Goal: Transaction & Acquisition: Purchase product/service

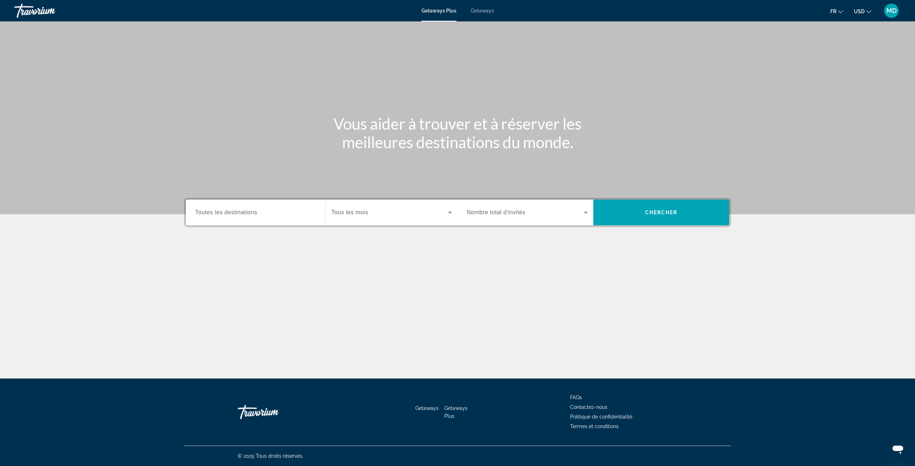
click at [480, 15] on div "Getaways Plus Getaways fr English Español Français Italiano Português русский U…" at bounding box center [457, 10] width 915 height 19
click at [483, 13] on span "Getaways" at bounding box center [482, 11] width 23 height 6
click at [269, 217] on input "Destination Toutes les destinations" at bounding box center [255, 213] width 121 height 9
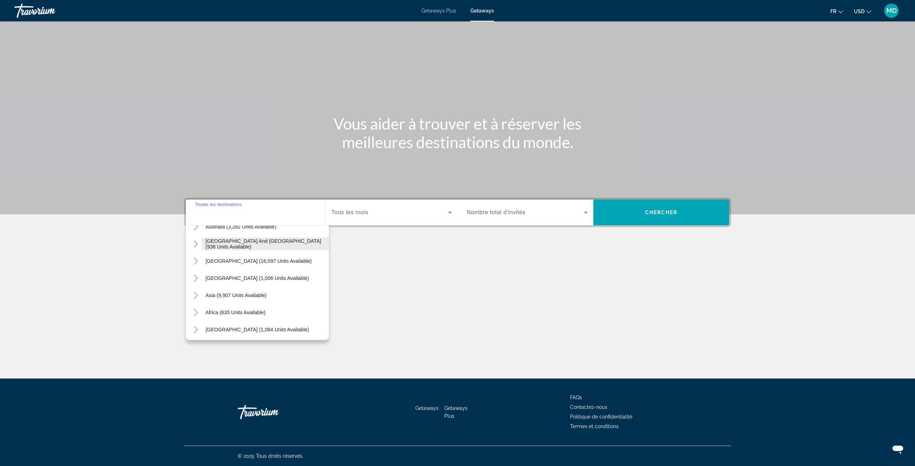
scroll to position [116, 0]
click at [195, 308] on icon "Toggle Africa (635 units available)" at bounding box center [195, 310] width 7 height 7
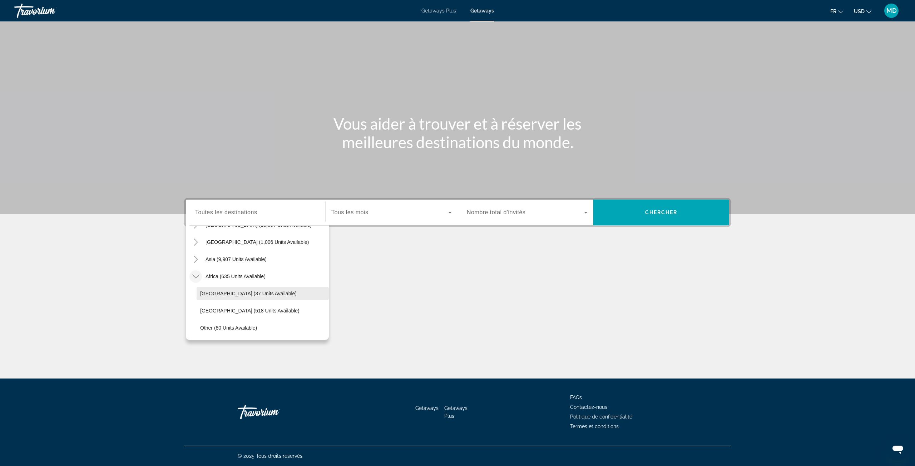
scroll to position [167, 0]
click at [263, 290] on span "Search widget" at bounding box center [263, 293] width 132 height 17
type input "**********"
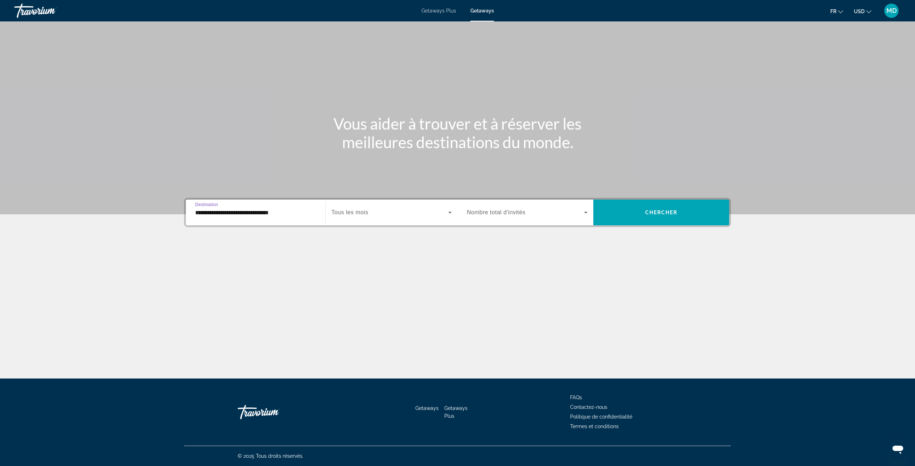
click at [364, 211] on span "Tous les mois" at bounding box center [349, 212] width 37 height 6
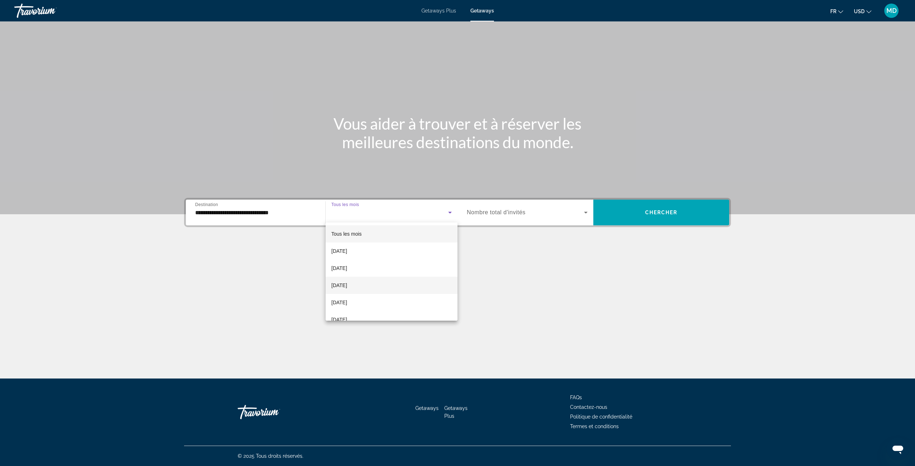
click at [347, 284] on span "[DATE]" at bounding box center [339, 285] width 16 height 9
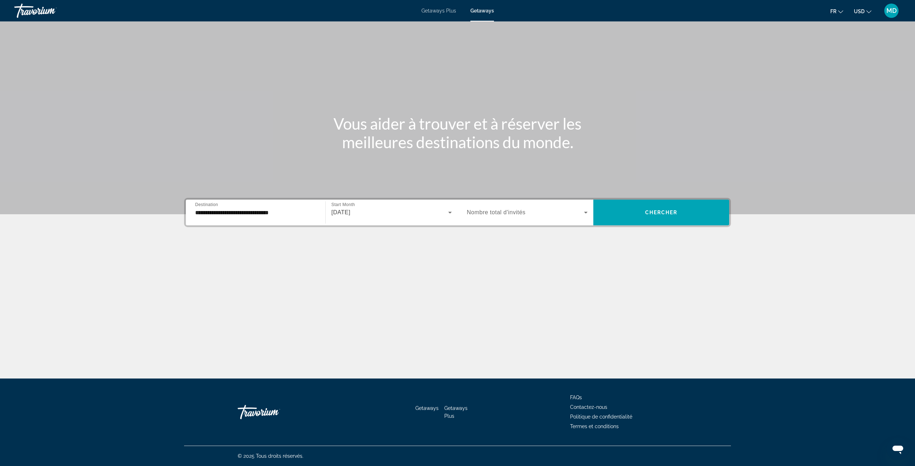
click at [497, 210] on span "Nombre total d'invités" at bounding box center [496, 212] width 59 height 6
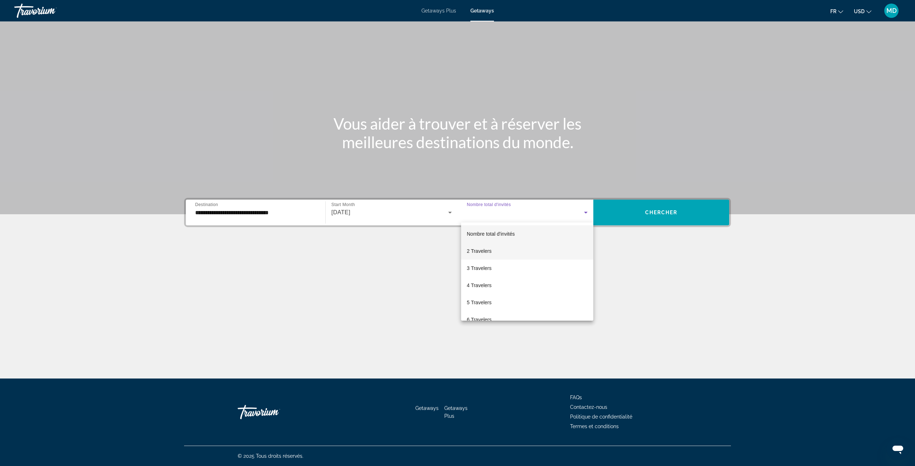
click at [505, 251] on mat-option "2 Travelers" at bounding box center [527, 251] width 132 height 17
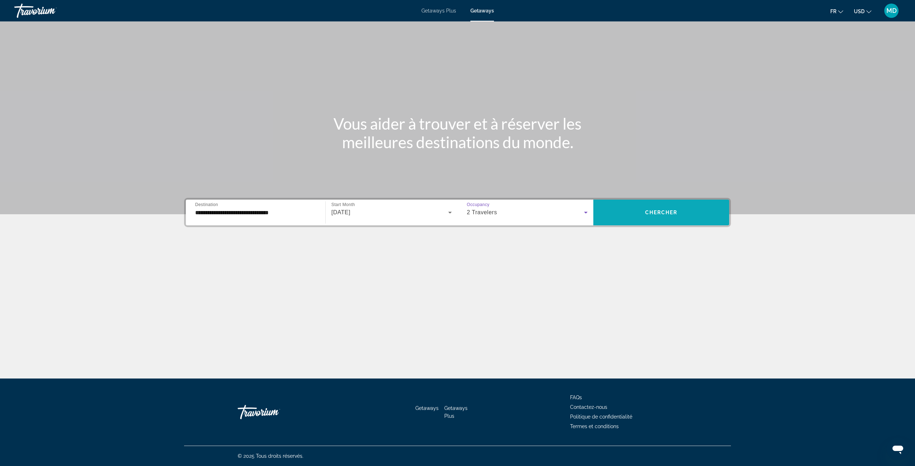
click at [653, 214] on span "Chercher" at bounding box center [661, 213] width 33 height 6
click at [489, 9] on span "Getaways" at bounding box center [482, 11] width 23 height 6
click at [289, 210] on input "Destination Toutes les destinations" at bounding box center [255, 213] width 121 height 9
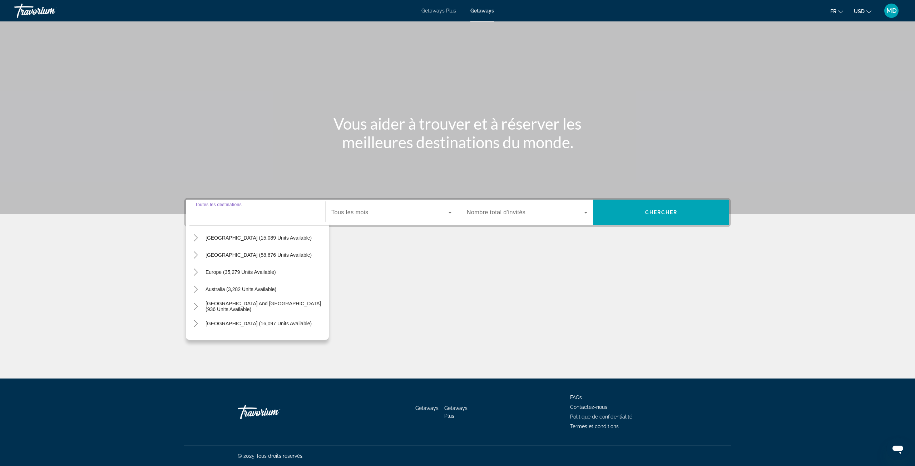
scroll to position [116, 0]
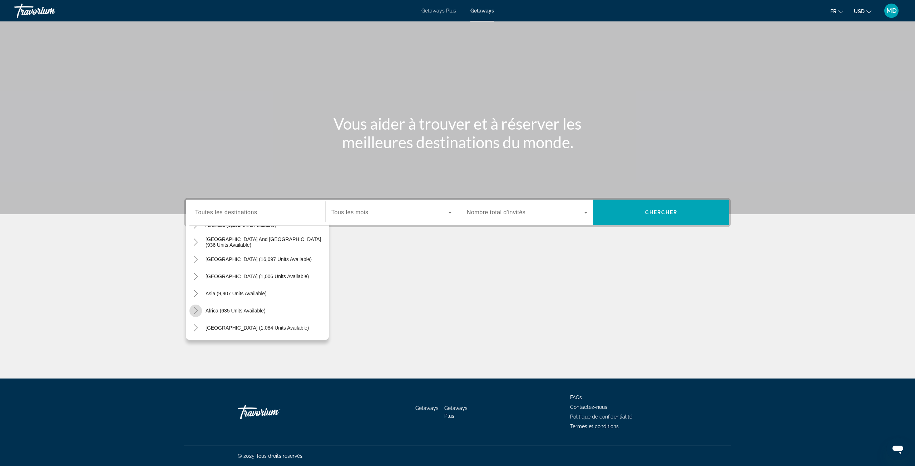
click at [198, 314] on icon "Toggle Africa (635 units available)" at bounding box center [195, 310] width 7 height 7
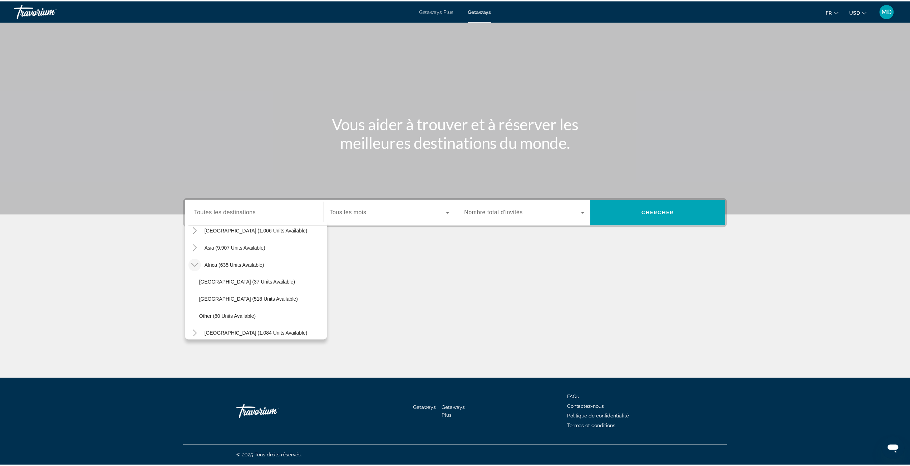
scroll to position [167, 0]
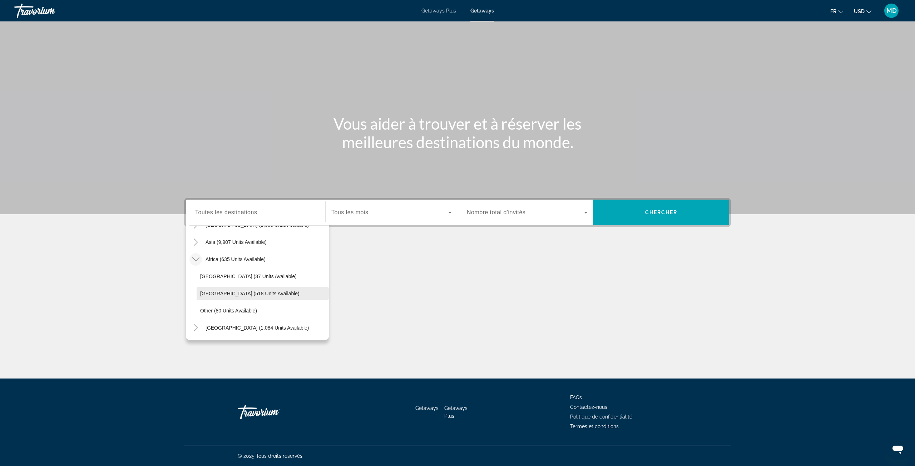
click at [229, 297] on span "Search widget" at bounding box center [263, 293] width 132 height 17
type input "**********"
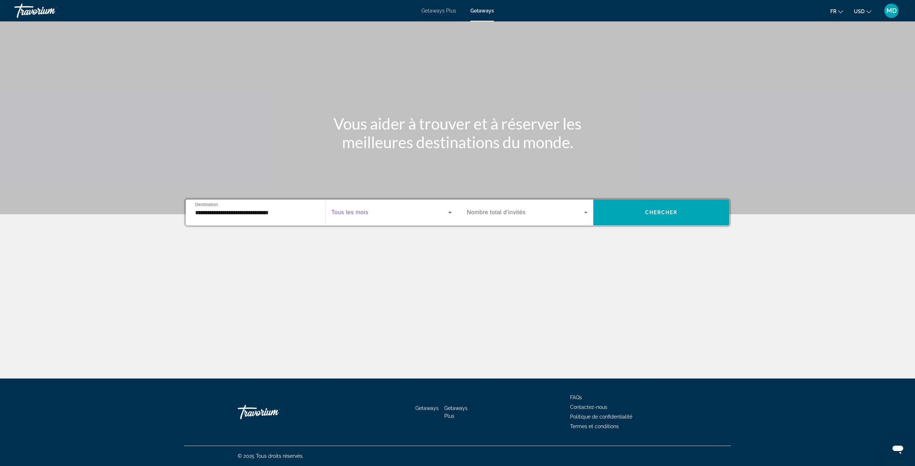
click at [373, 216] on span "Search widget" at bounding box center [389, 212] width 117 height 9
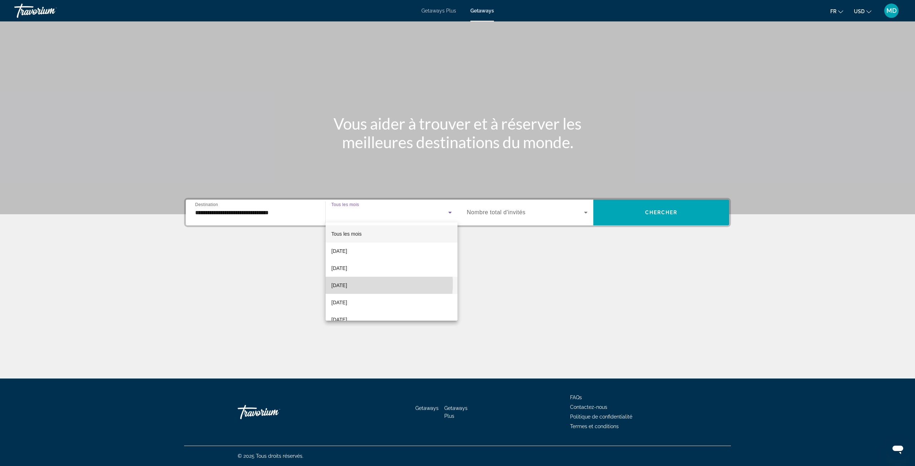
drag, startPoint x: 365, startPoint y: 284, endPoint x: 465, endPoint y: 264, distance: 101.7
click at [367, 284] on mat-option "[DATE]" at bounding box center [392, 285] width 132 height 17
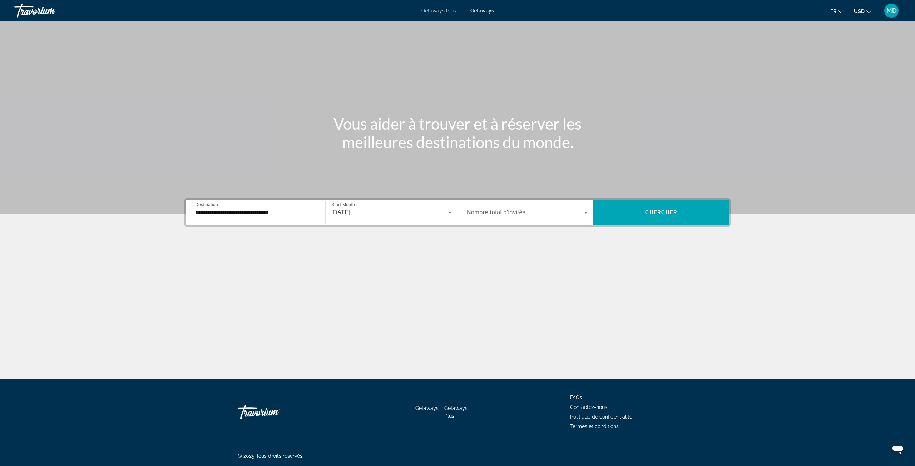
click at [489, 212] on span "Nombre total d'invités" at bounding box center [496, 212] width 59 height 6
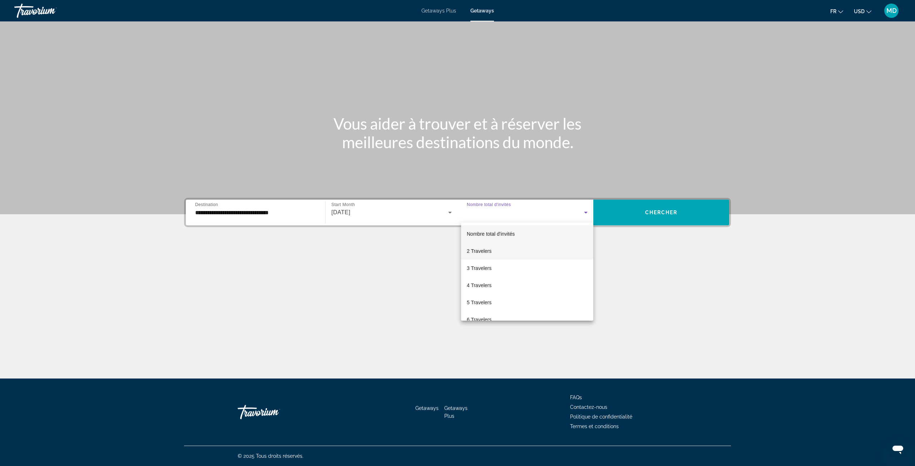
click at [490, 250] on span "2 Travelers" at bounding box center [479, 251] width 25 height 9
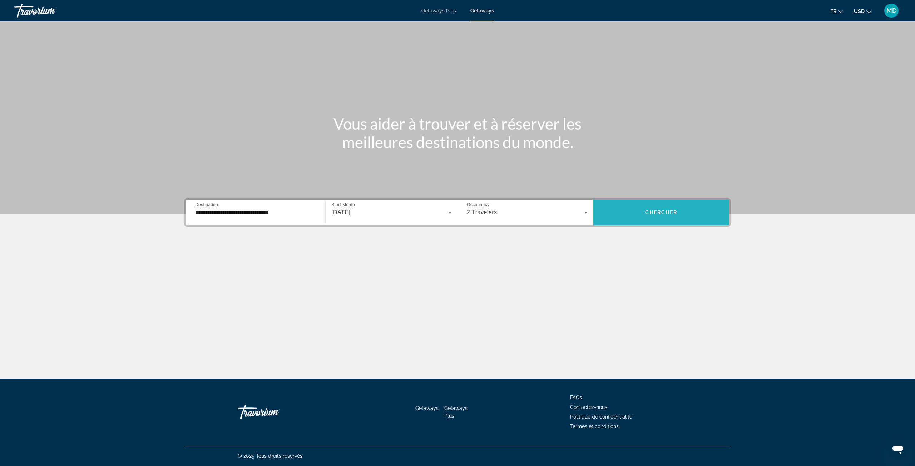
click at [626, 212] on span "Search widget" at bounding box center [661, 212] width 136 height 17
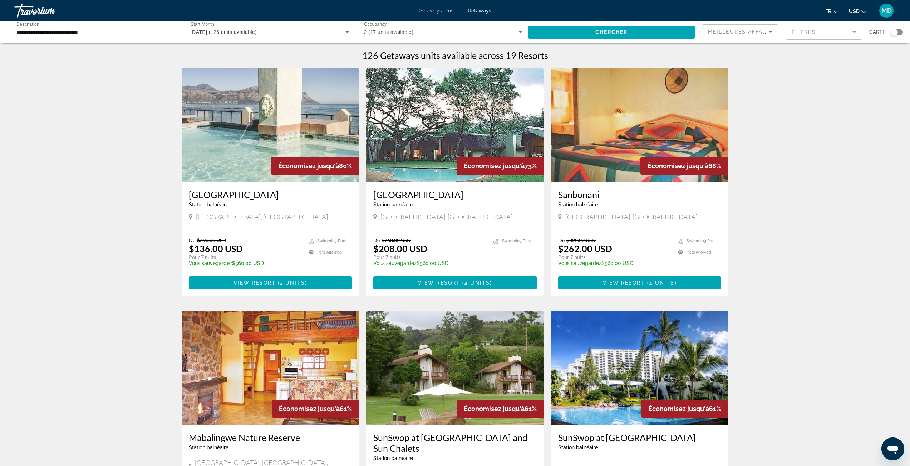
click at [803, 35] on mat-form-field "Filtres" at bounding box center [823, 32] width 76 height 15
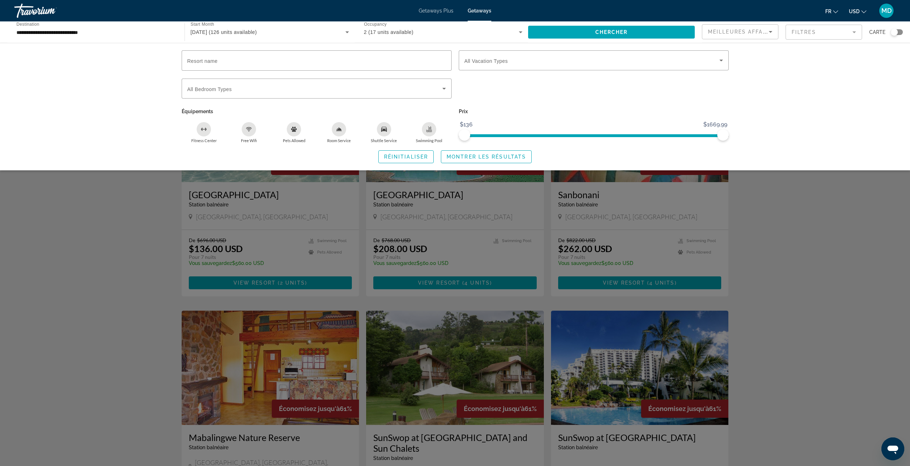
click at [766, 191] on div "Search widget" at bounding box center [455, 286] width 910 height 359
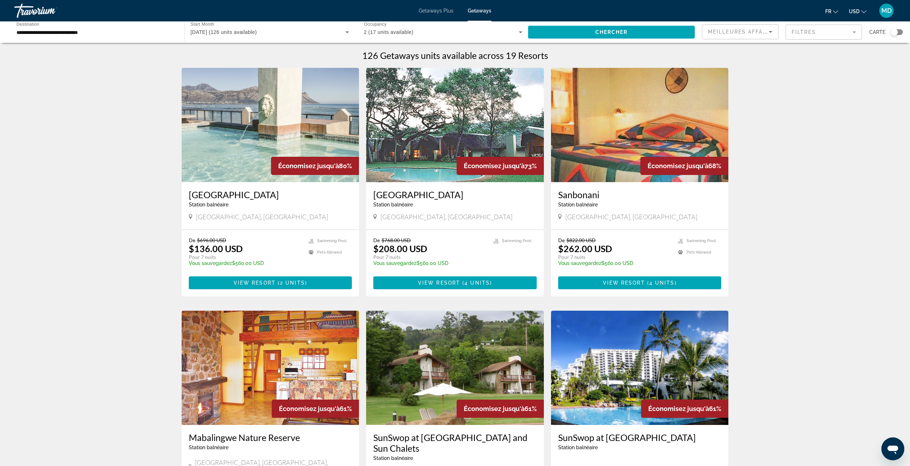
click at [895, 31] on div "Search widget" at bounding box center [893, 32] width 7 height 7
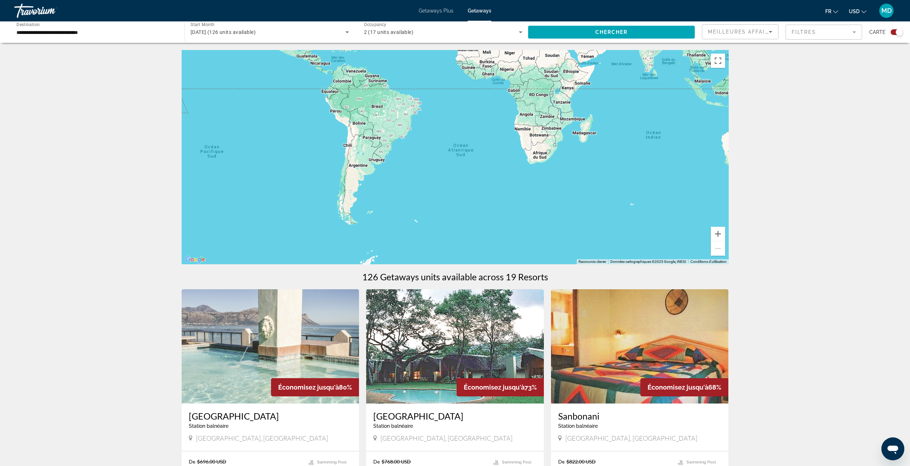
drag, startPoint x: 655, startPoint y: 197, endPoint x: 628, endPoint y: 62, distance: 137.7
click at [628, 62] on div "Main content" at bounding box center [455, 157] width 547 height 214
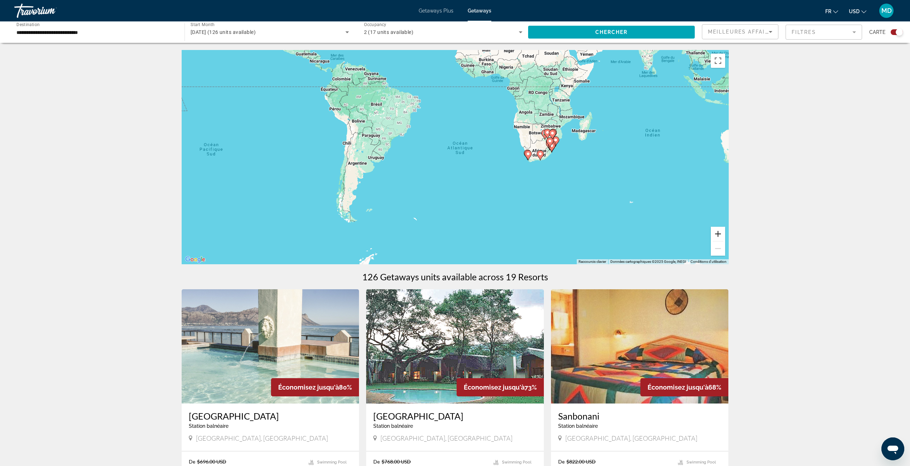
click at [720, 235] on button "Zoom avant" at bounding box center [717, 234] width 14 height 14
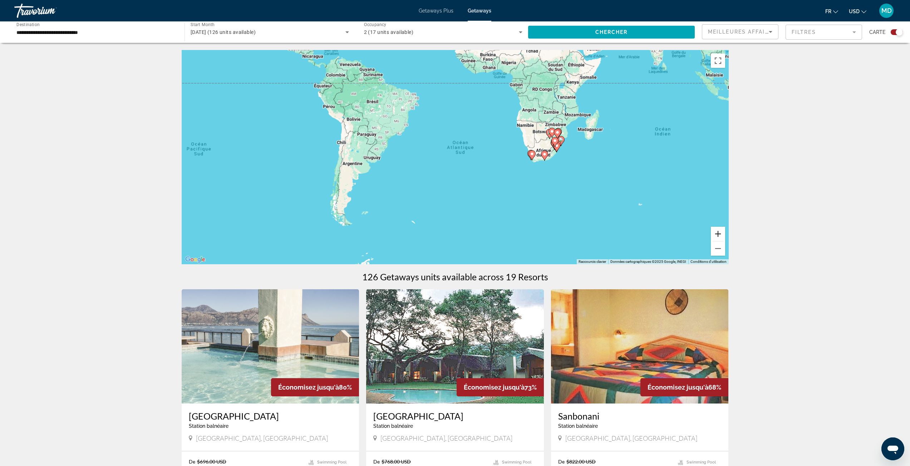
click at [720, 235] on button "Zoom avant" at bounding box center [717, 234] width 14 height 14
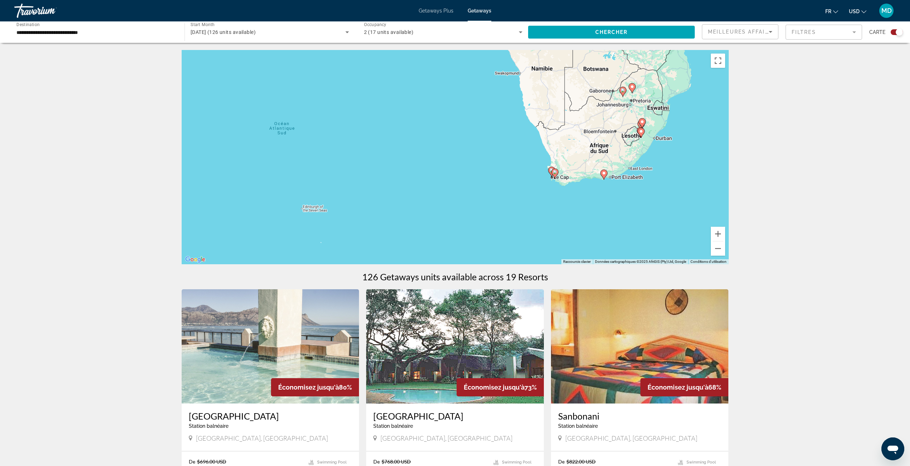
drag, startPoint x: 684, startPoint y: 200, endPoint x: 504, endPoint y: 207, distance: 179.5
click at [504, 207] on div "Pour activer le glissement avec le clavier, appuyez sur Alt+Entrée. Une fois ce…" at bounding box center [455, 157] width 547 height 214
click at [720, 236] on button "Zoom avant" at bounding box center [717, 234] width 14 height 14
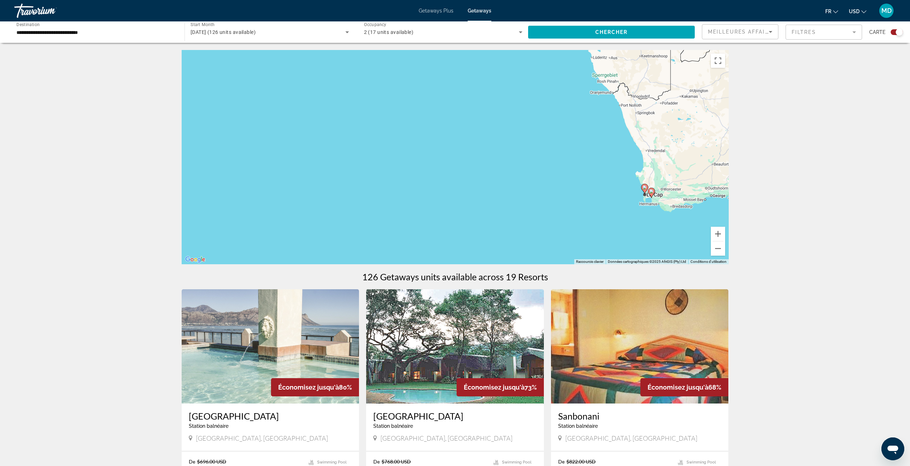
drag, startPoint x: 645, startPoint y: 211, endPoint x: 544, endPoint y: 182, distance: 105.5
click at [544, 182] on div "Pour activer le glissement avec le clavier, appuyez sur Alt+Entrée. Une fois ce…" at bounding box center [455, 157] width 547 height 214
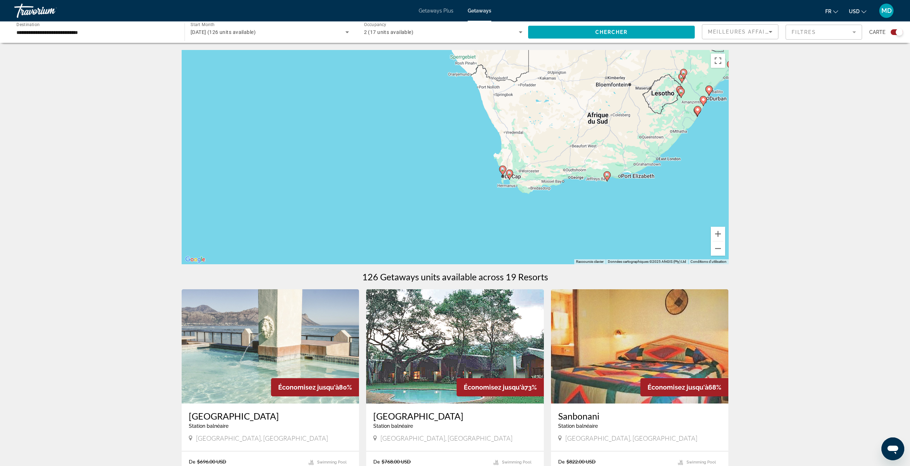
drag, startPoint x: 570, startPoint y: 144, endPoint x: 532, endPoint y: 171, distance: 45.9
click at [545, 168] on div "Pour activer le glissement avec le clavier, appuyez sur Alt+Entrée. Une fois ce…" at bounding box center [455, 157] width 547 height 214
click at [501, 170] on image "Main content" at bounding box center [502, 170] width 4 height 4
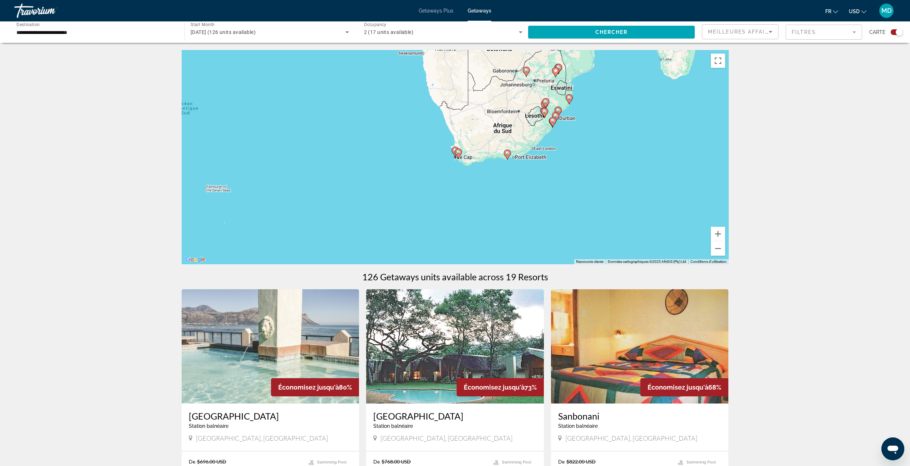
click at [457, 153] on image "Main content" at bounding box center [458, 152] width 4 height 4
type input "**********"
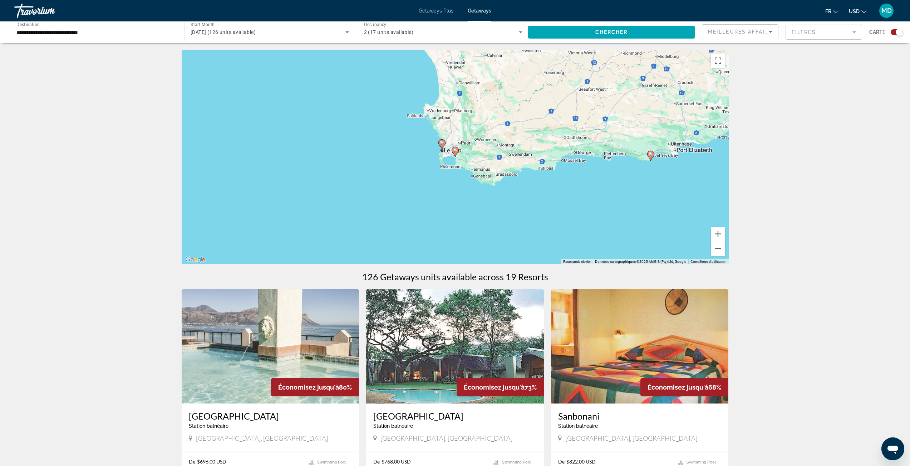
click at [456, 152] on image "Main content" at bounding box center [455, 150] width 4 height 4
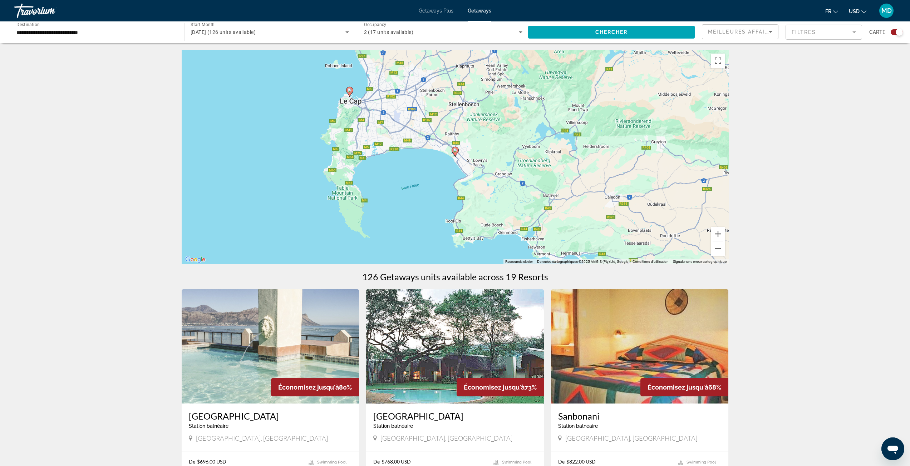
click at [454, 152] on image "Main content" at bounding box center [455, 150] width 4 height 4
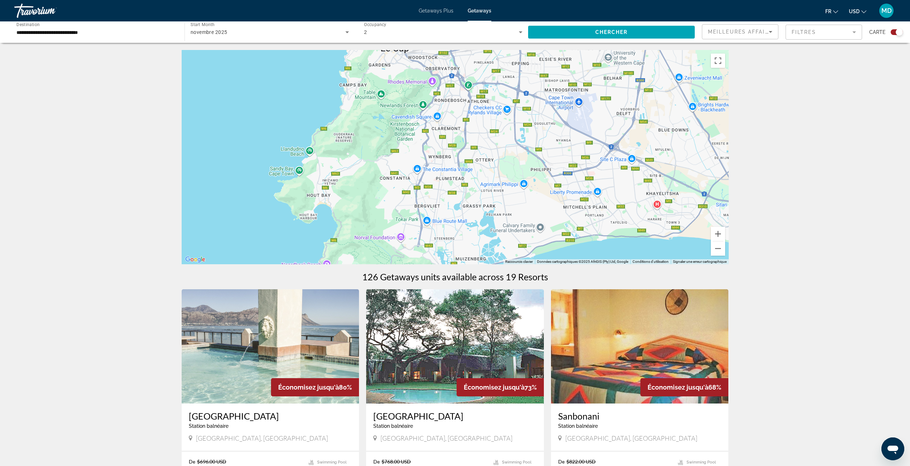
drag, startPoint x: 351, startPoint y: 143, endPoint x: 703, endPoint y: 162, distance: 352.5
click at [711, 162] on div "Pour activer le glissement avec le clavier, appuyez sur Alt+Entrée. Une fois ce…" at bounding box center [455, 157] width 547 height 214
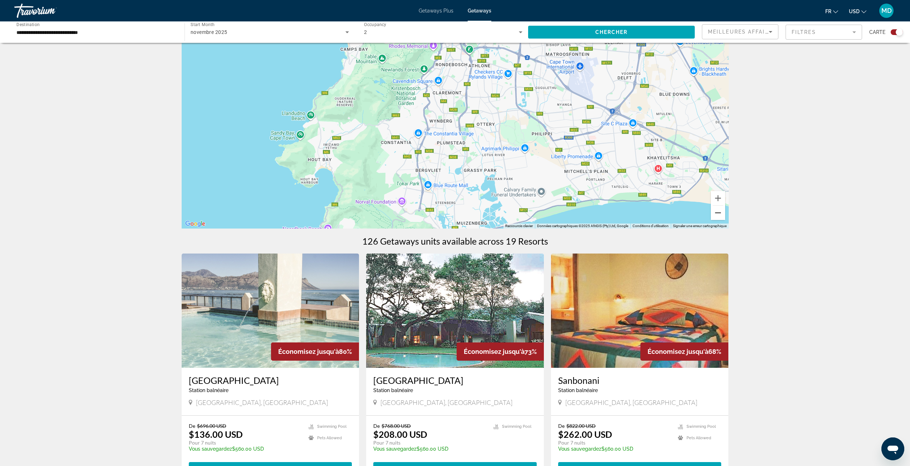
click at [714, 213] on button "Zoom arrière" at bounding box center [717, 213] width 14 height 14
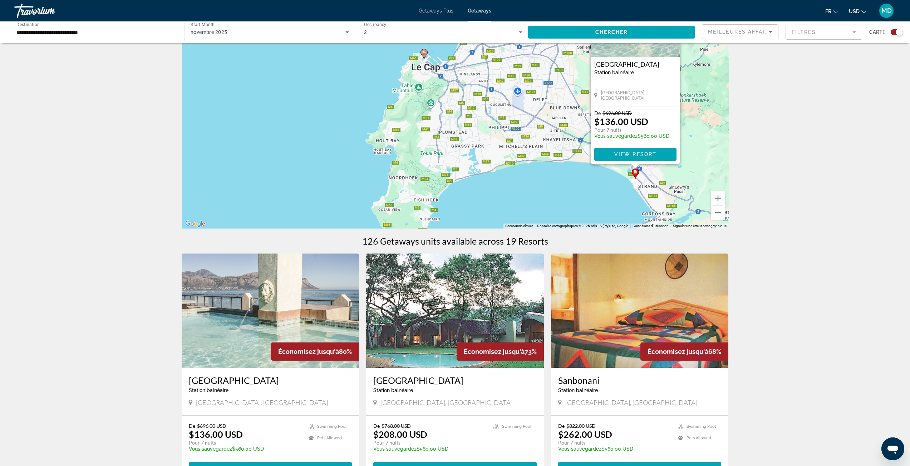
click at [714, 213] on button "Zoom arrière" at bounding box center [717, 213] width 14 height 14
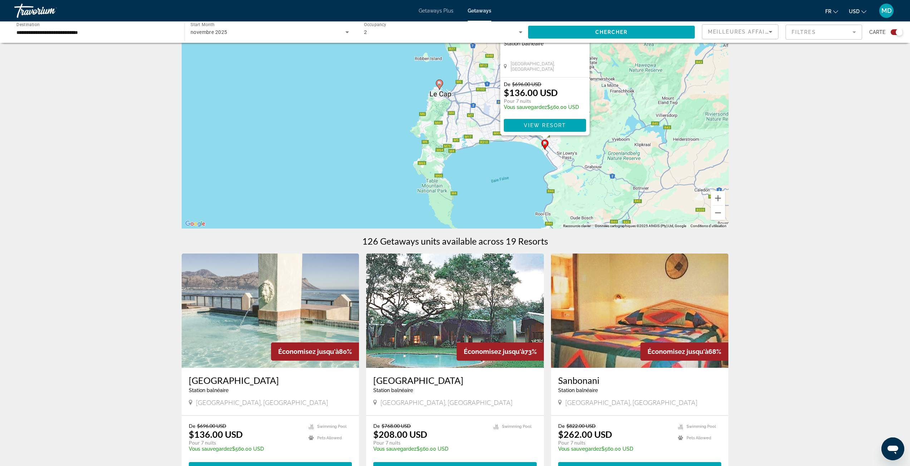
click at [438, 83] on image "Main content" at bounding box center [439, 83] width 4 height 4
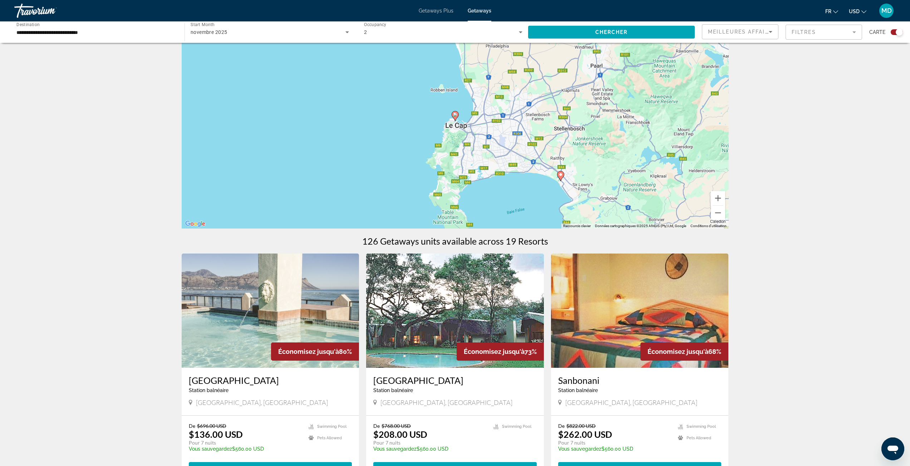
click at [453, 116] on icon "Main content" at bounding box center [454, 116] width 6 height 9
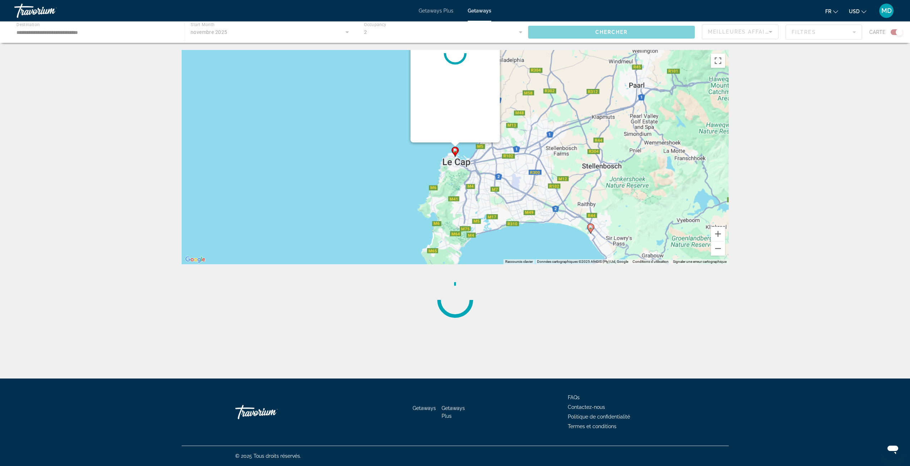
scroll to position [0, 0]
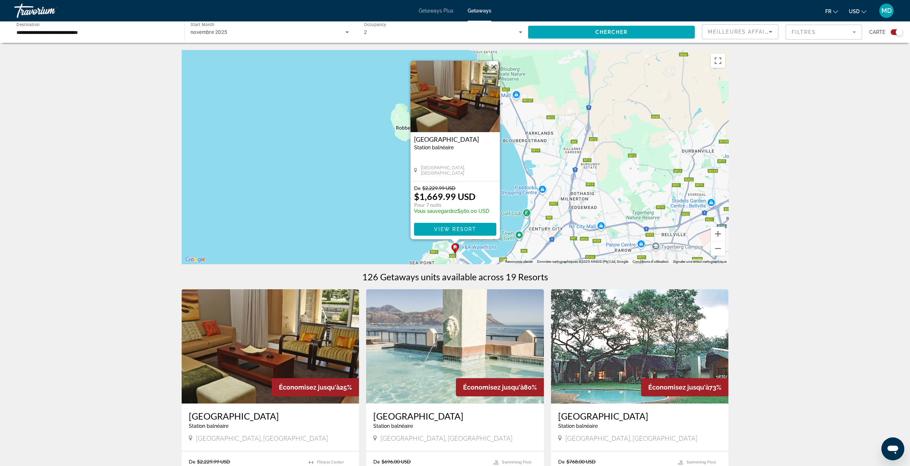
click at [494, 69] on button "Fermer" at bounding box center [493, 66] width 11 height 11
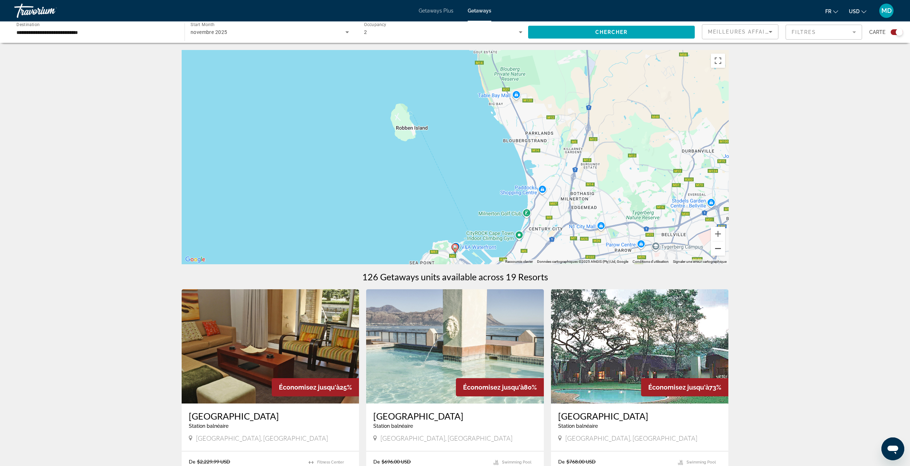
click at [715, 251] on button "Zoom arrière" at bounding box center [717, 249] width 14 height 14
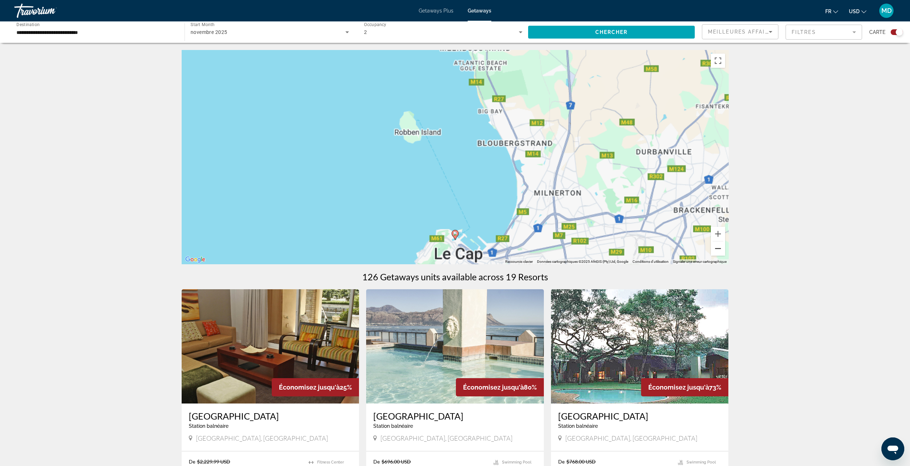
click at [715, 251] on button "Zoom arrière" at bounding box center [717, 249] width 14 height 14
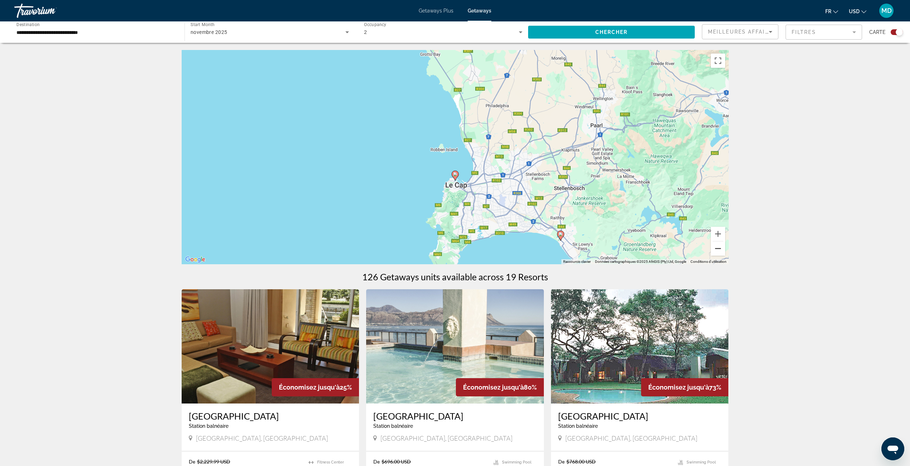
click at [715, 251] on button "Zoom arrière" at bounding box center [717, 249] width 14 height 14
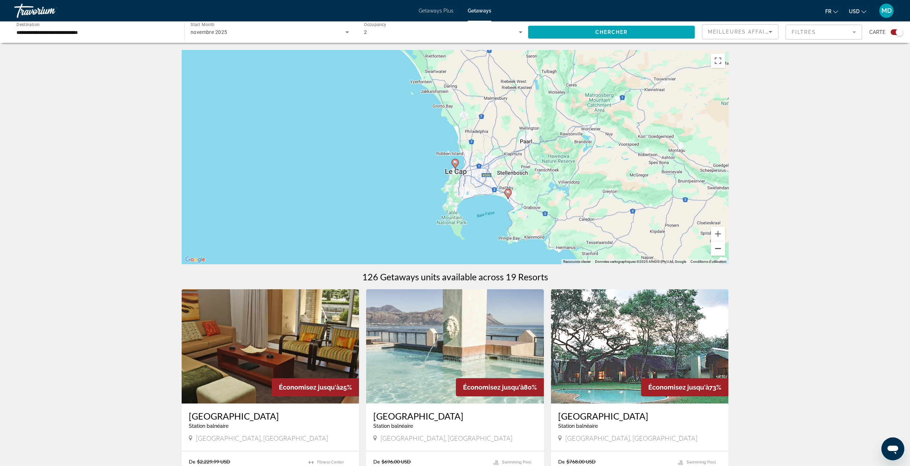
click at [715, 251] on button "Zoom arrière" at bounding box center [717, 249] width 14 height 14
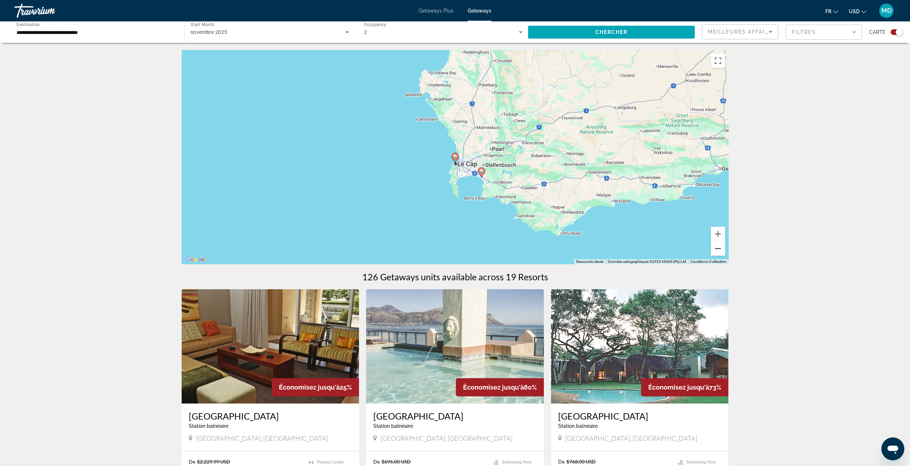
click at [716, 251] on button "Zoom arrière" at bounding box center [717, 249] width 14 height 14
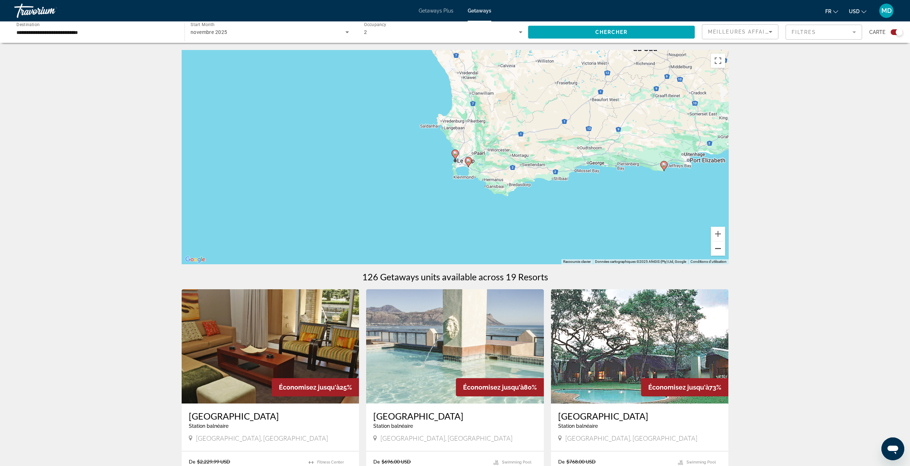
click at [716, 251] on button "Zoom arrière" at bounding box center [717, 249] width 14 height 14
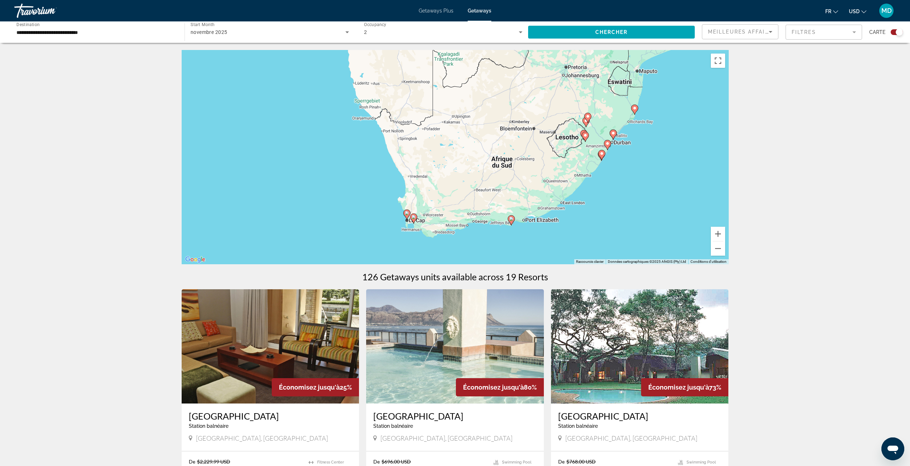
drag, startPoint x: 569, startPoint y: 199, endPoint x: 520, endPoint y: 262, distance: 79.3
click at [520, 262] on div "Pour activer le glissement avec le clavier, appuyez sur Alt+Entrée. Une fois ce…" at bounding box center [455, 157] width 547 height 214
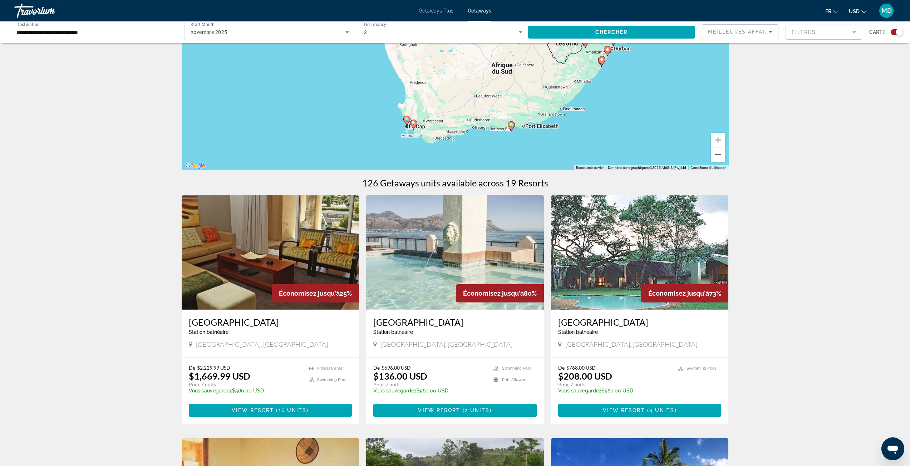
scroll to position [107, 0]
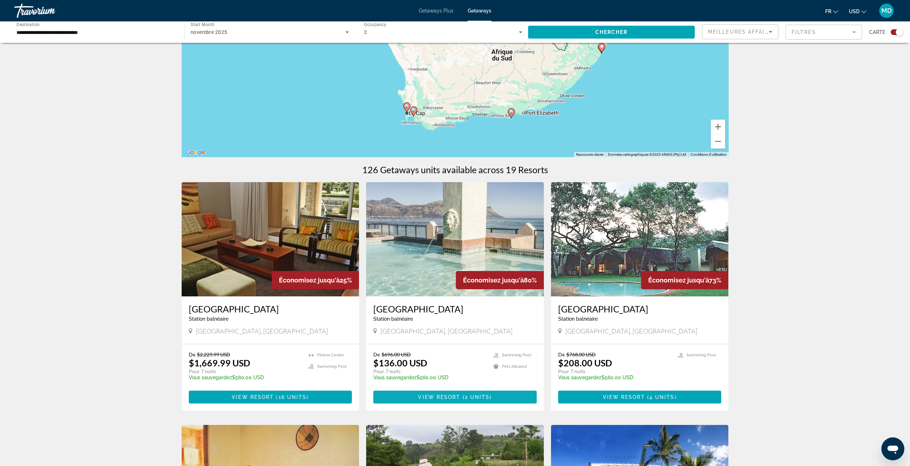
click at [463, 395] on span "( 2 units )" at bounding box center [475, 398] width 31 height 6
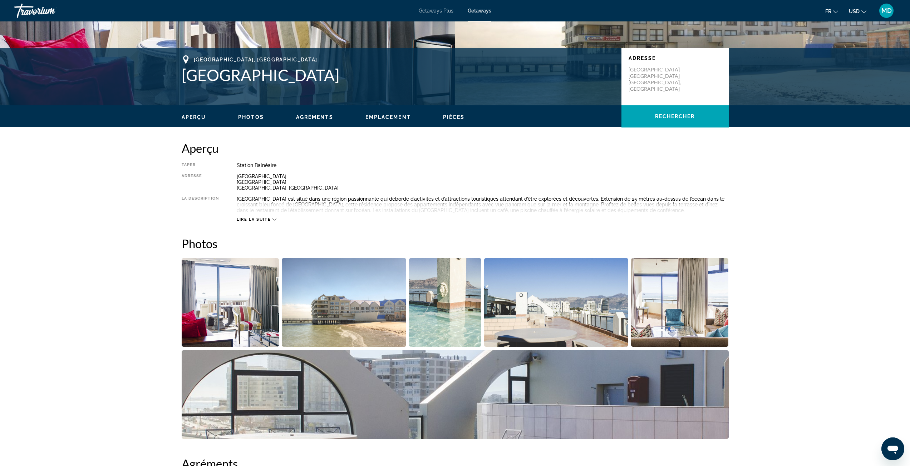
scroll to position [143, 0]
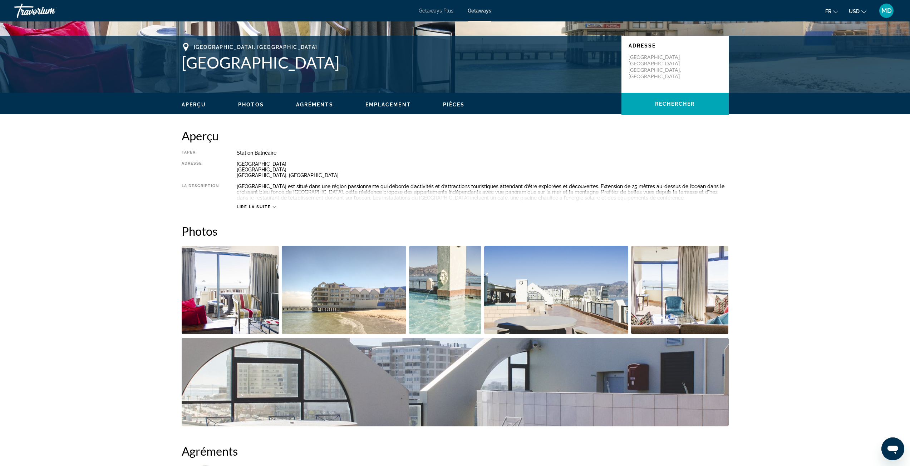
click at [250, 294] on img "Open full-screen image slider" at bounding box center [231, 290] width 98 height 89
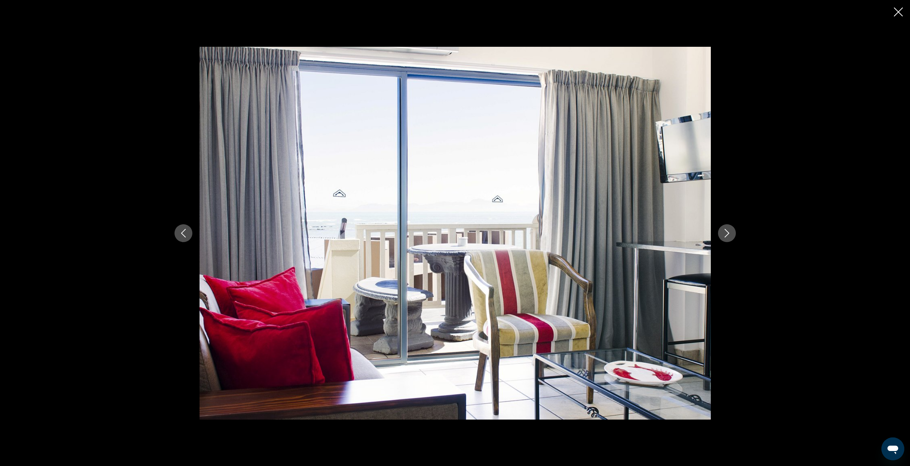
click at [720, 232] on button "Next image" at bounding box center [727, 233] width 18 height 18
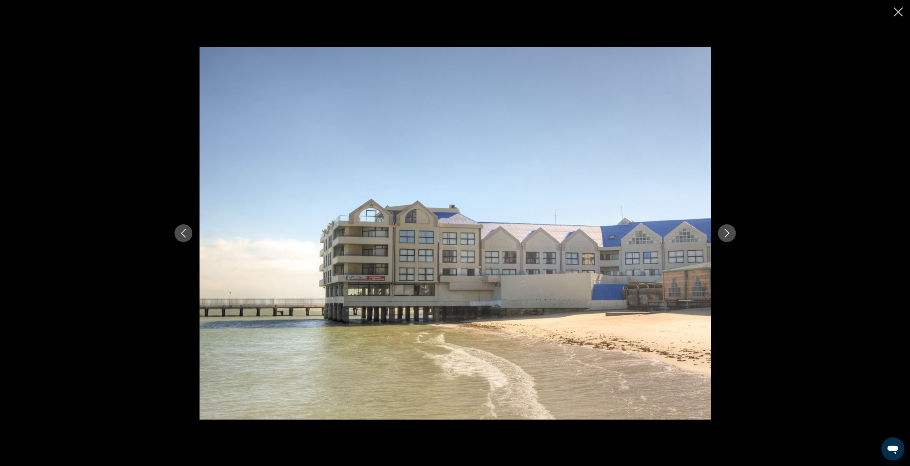
click at [720, 232] on button "Next image" at bounding box center [727, 233] width 18 height 18
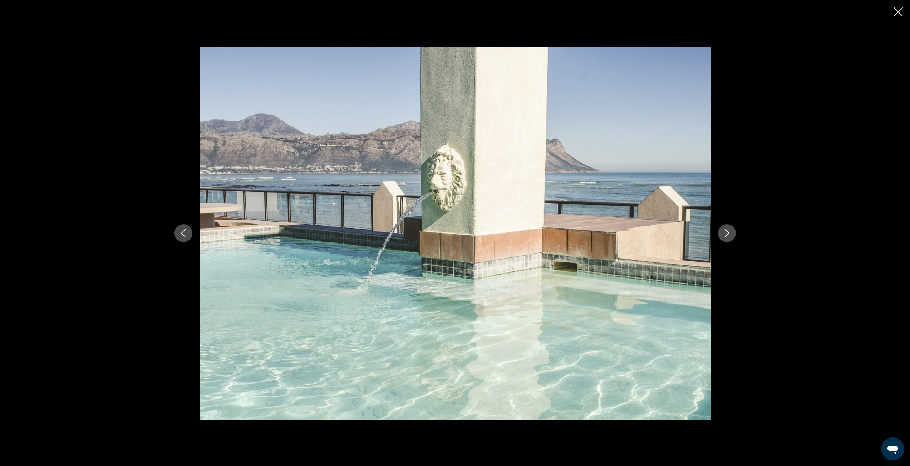
click at [720, 232] on button "Next image" at bounding box center [727, 233] width 18 height 18
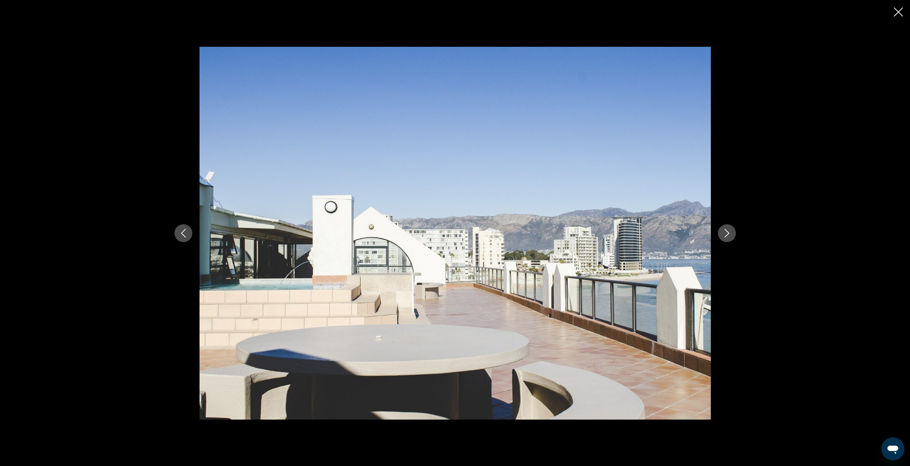
click at [720, 232] on button "Next image" at bounding box center [727, 233] width 18 height 18
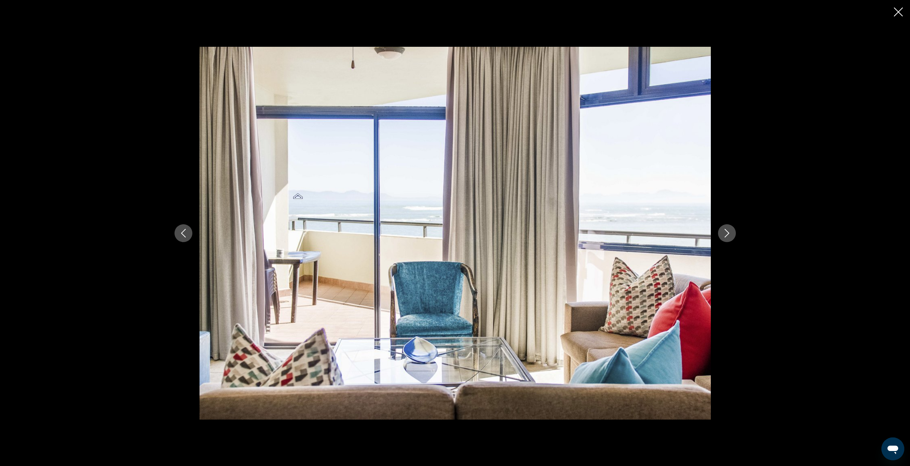
click at [720, 232] on button "Next image" at bounding box center [727, 233] width 18 height 18
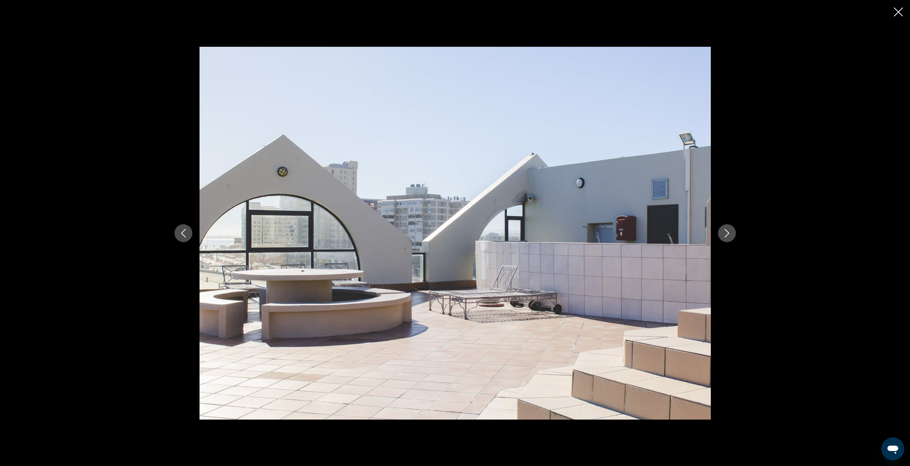
click at [720, 232] on button "Next image" at bounding box center [727, 233] width 18 height 18
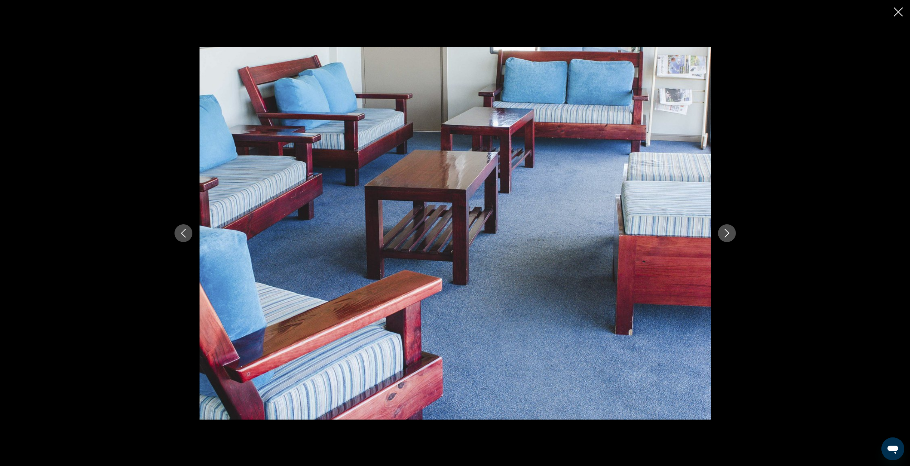
click at [720, 232] on button "Next image" at bounding box center [727, 233] width 18 height 18
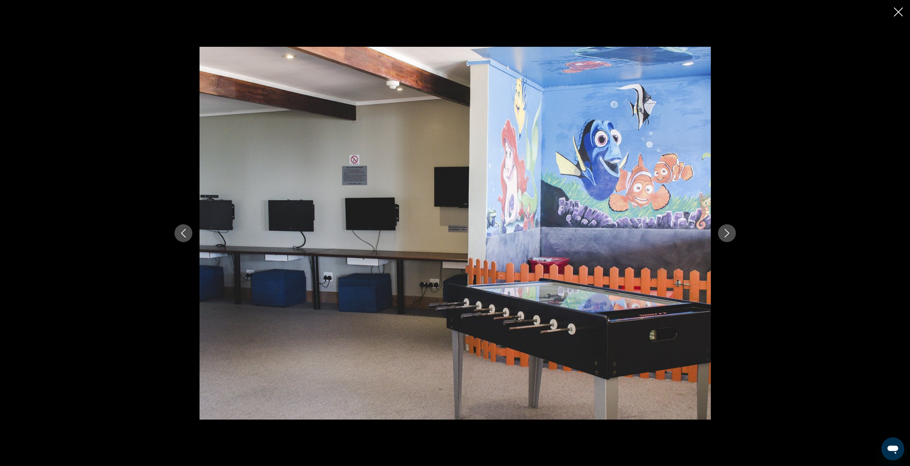
click at [720, 232] on button "Next image" at bounding box center [727, 233] width 18 height 18
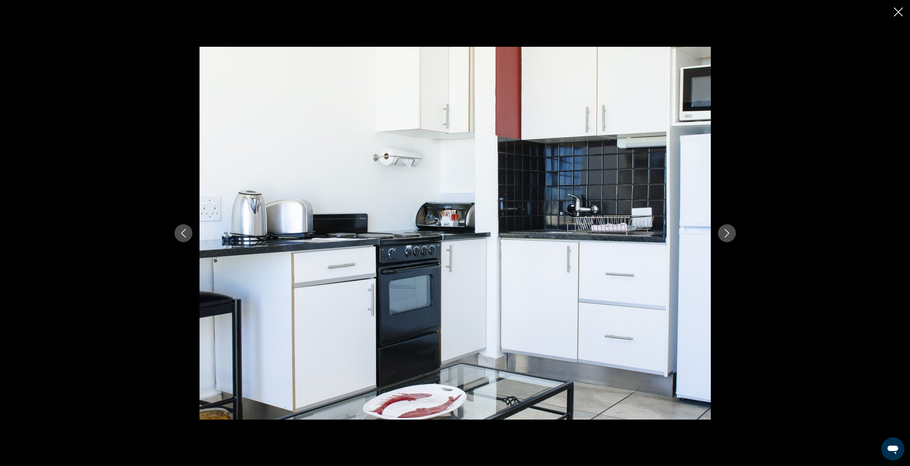
click at [720, 232] on button "Next image" at bounding box center [727, 233] width 18 height 18
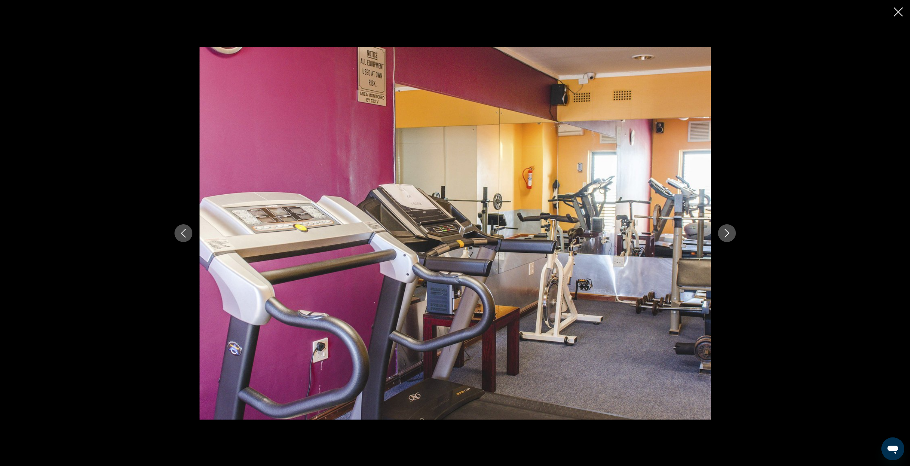
click at [720, 232] on button "Next image" at bounding box center [727, 233] width 18 height 18
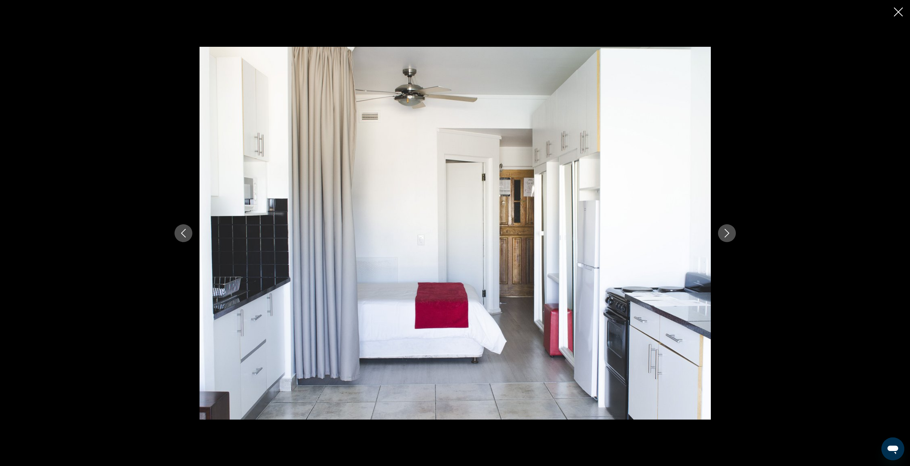
click at [720, 232] on button "Next image" at bounding box center [727, 233] width 18 height 18
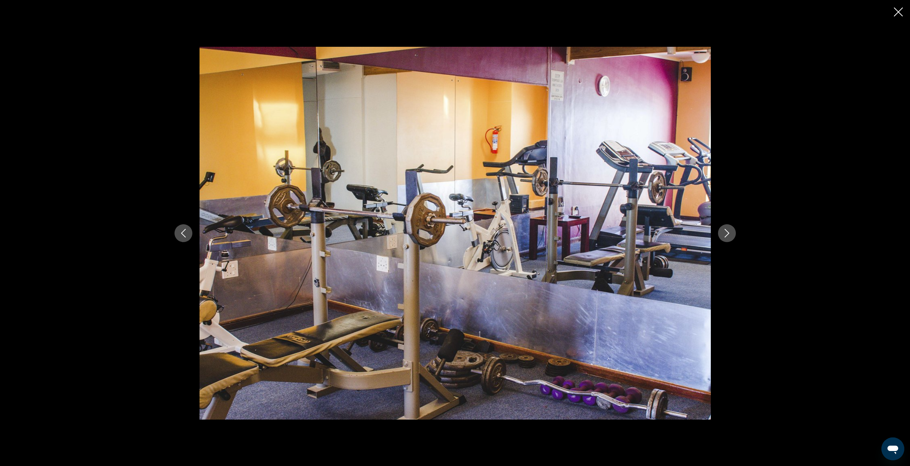
click at [720, 232] on button "Next image" at bounding box center [727, 233] width 18 height 18
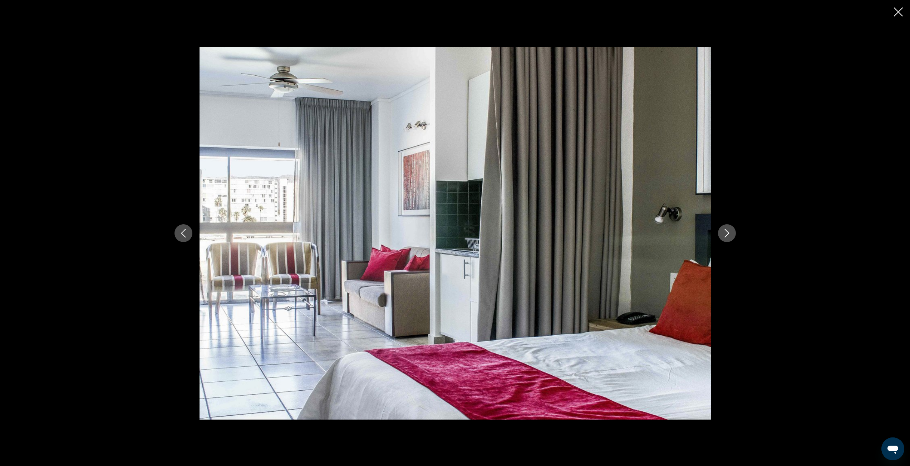
click at [720, 232] on button "Next image" at bounding box center [727, 233] width 18 height 18
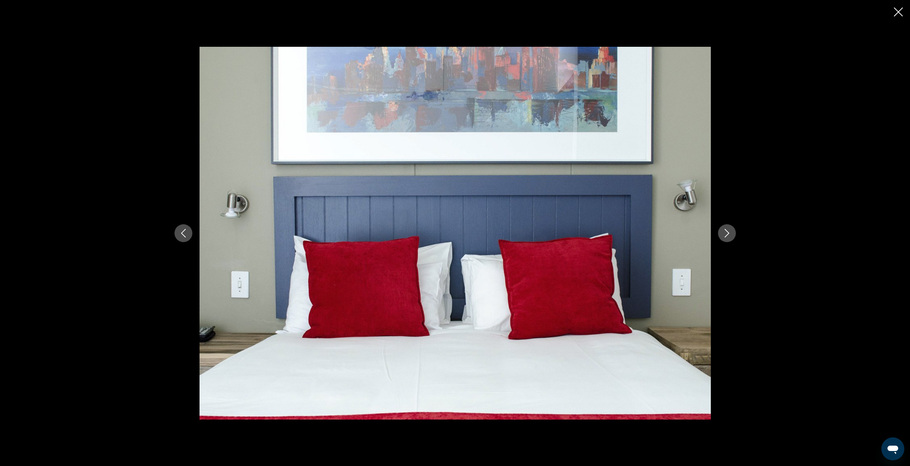
click at [724, 237] on icon "Next image" at bounding box center [726, 233] width 9 height 9
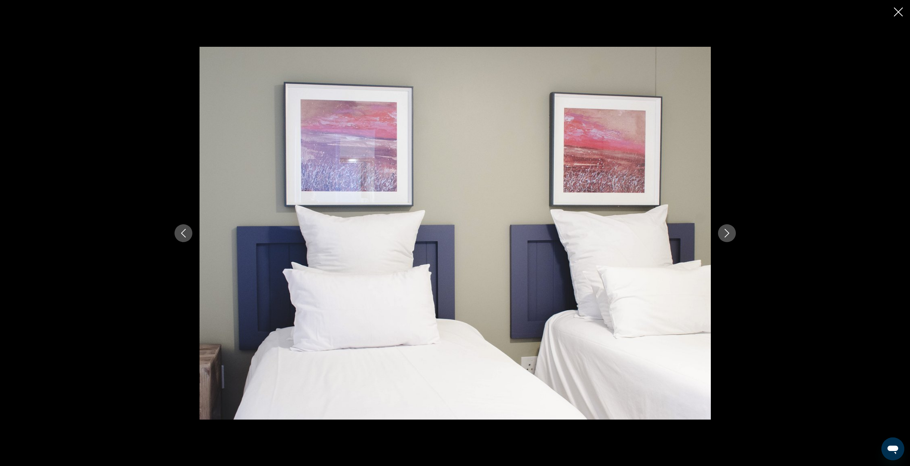
click at [724, 237] on icon "Next image" at bounding box center [726, 233] width 9 height 9
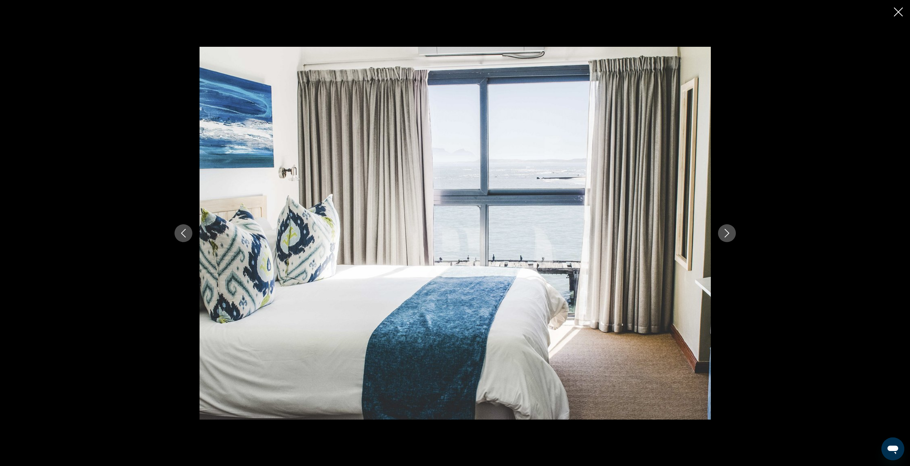
click at [723, 237] on icon "Next image" at bounding box center [726, 233] width 9 height 9
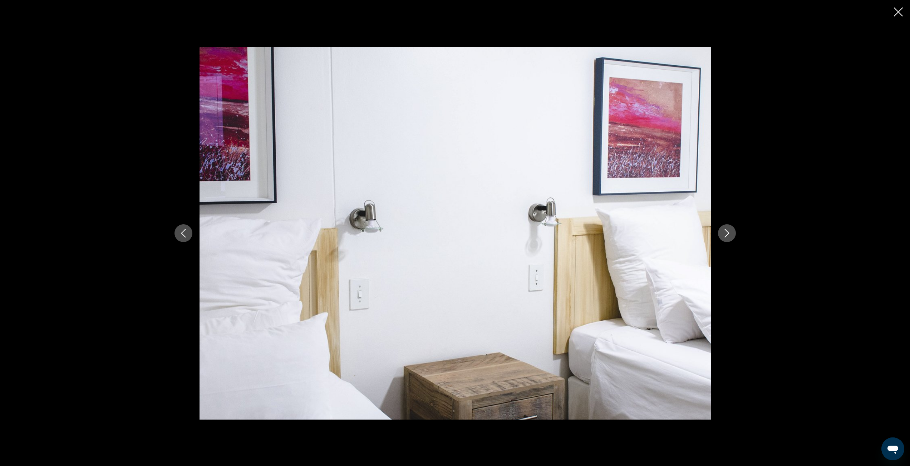
click at [898, 13] on icon "Close slideshow" at bounding box center [897, 12] width 9 height 9
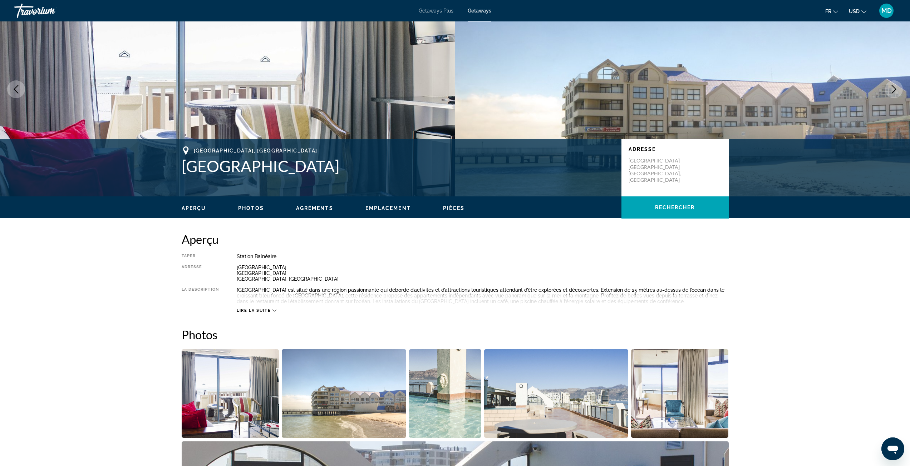
scroll to position [36, 0]
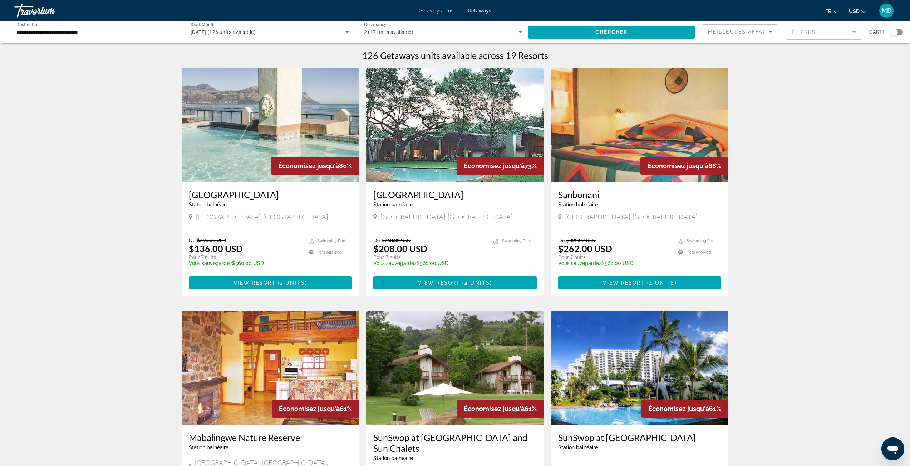
click at [889, 30] on div "Search widget" at bounding box center [894, 32] width 18 height 6
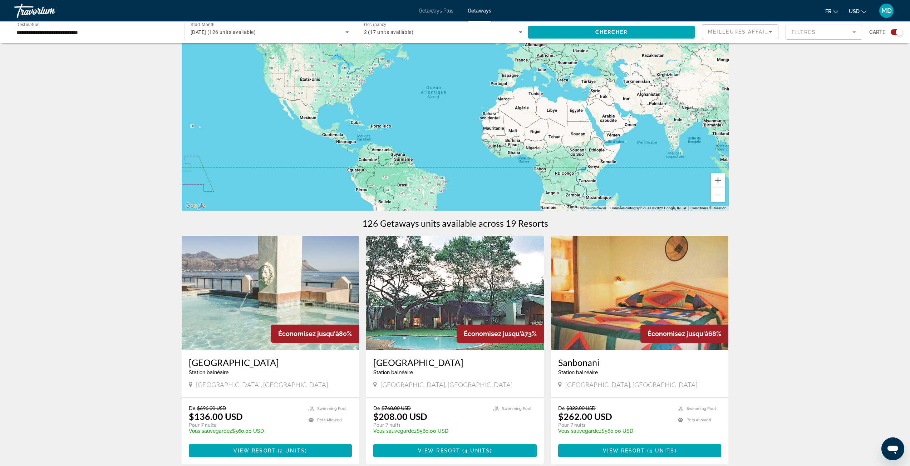
scroll to position [107, 0]
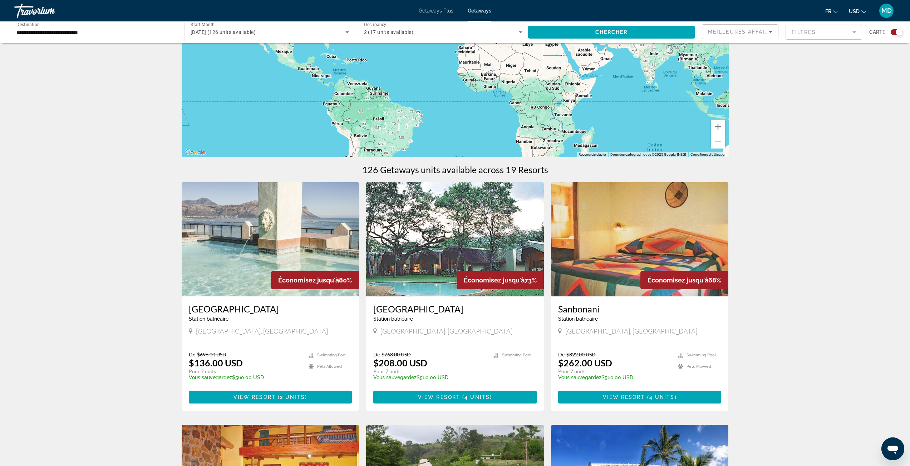
drag, startPoint x: 647, startPoint y: 123, endPoint x: 626, endPoint y: 108, distance: 25.6
click at [620, 99] on div "Main content" at bounding box center [455, 50] width 547 height 214
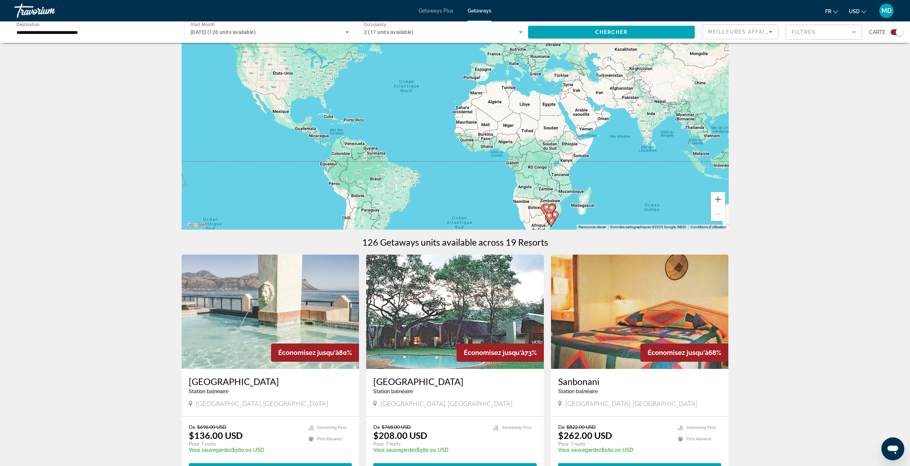
scroll to position [0, 0]
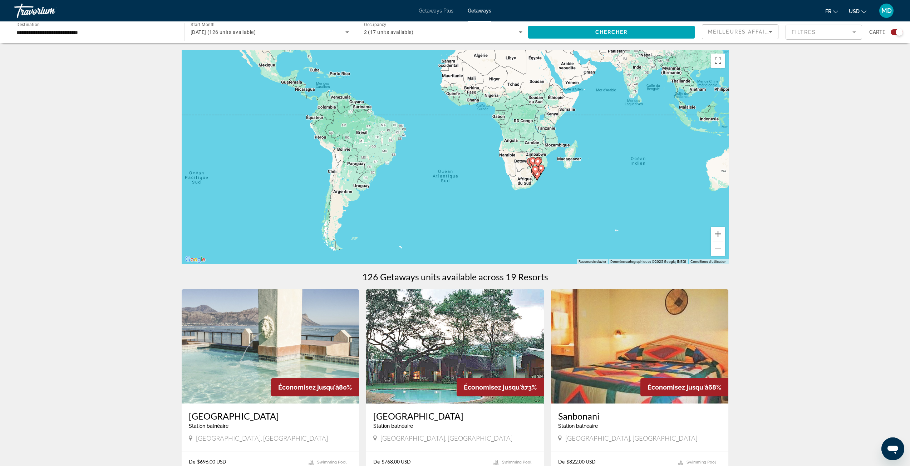
drag, startPoint x: 571, startPoint y: 199, endPoint x: 552, endPoint y: 77, distance: 124.0
click at [553, 76] on div "Pour activer le glissement avec le clavier, appuyez sur Alt+Entrée. Une fois ce…" at bounding box center [455, 157] width 547 height 214
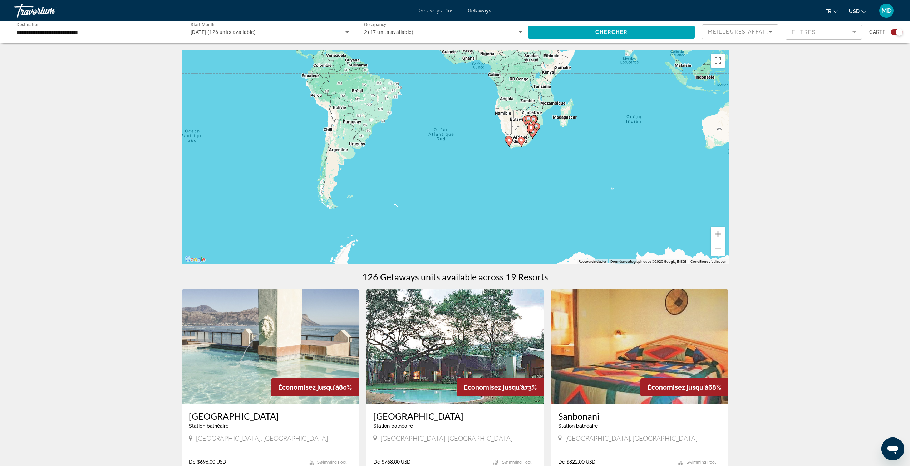
click at [718, 231] on button "Zoom avant" at bounding box center [717, 234] width 14 height 14
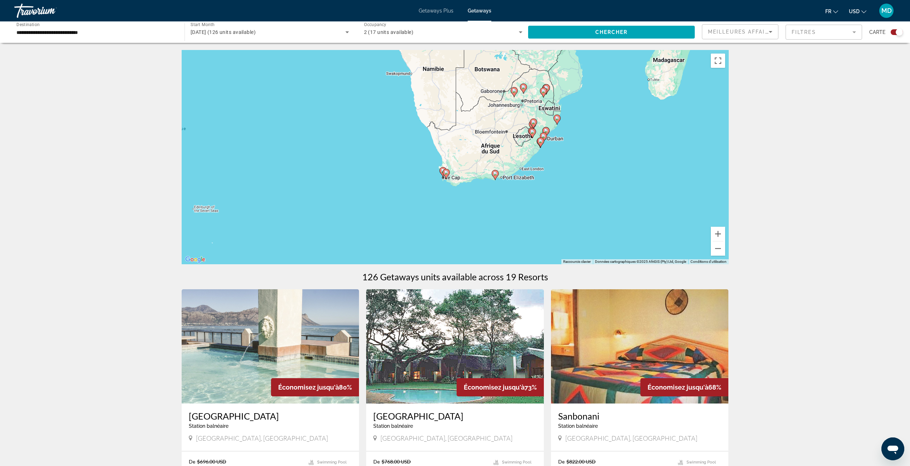
drag, startPoint x: 689, startPoint y: 167, endPoint x: 463, endPoint y: 230, distance: 234.9
click at [463, 230] on div "Pour activer le glissement avec le clavier, appuyez sur Alt+Entrée. Une fois ce…" at bounding box center [455, 157] width 547 height 214
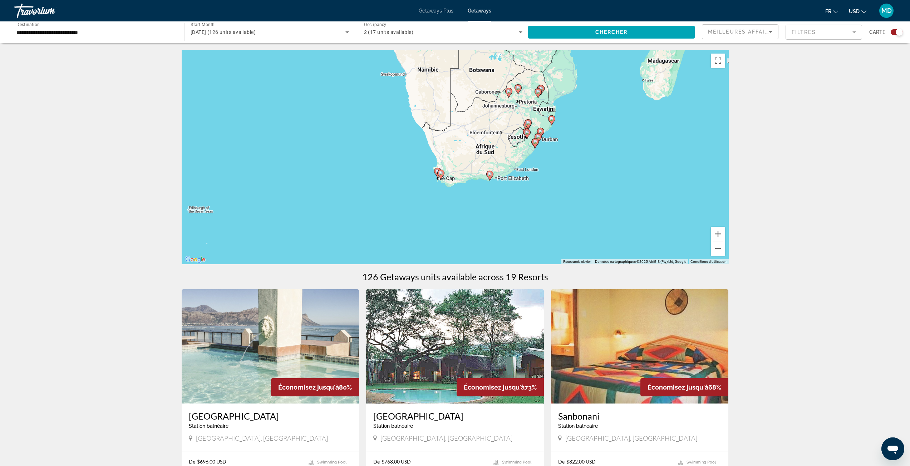
click at [537, 95] on icon "Main content" at bounding box center [537, 93] width 6 height 9
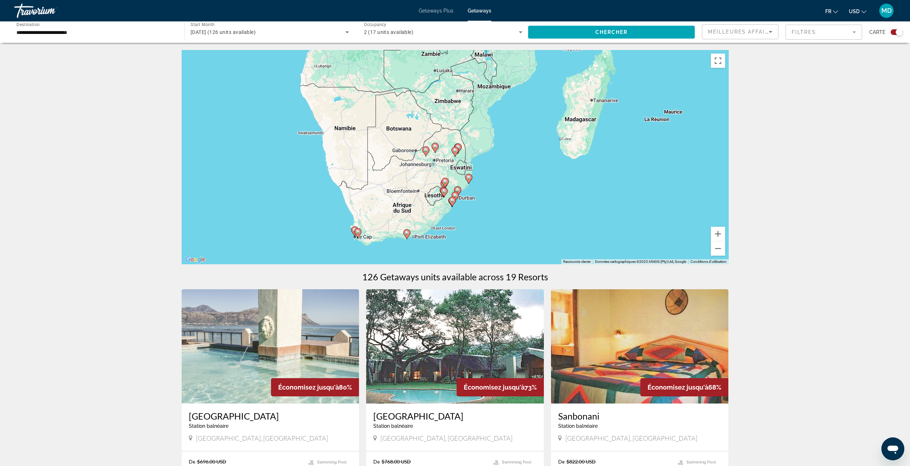
click at [455, 150] on image "Main content" at bounding box center [455, 150] width 4 height 4
type input "**********"
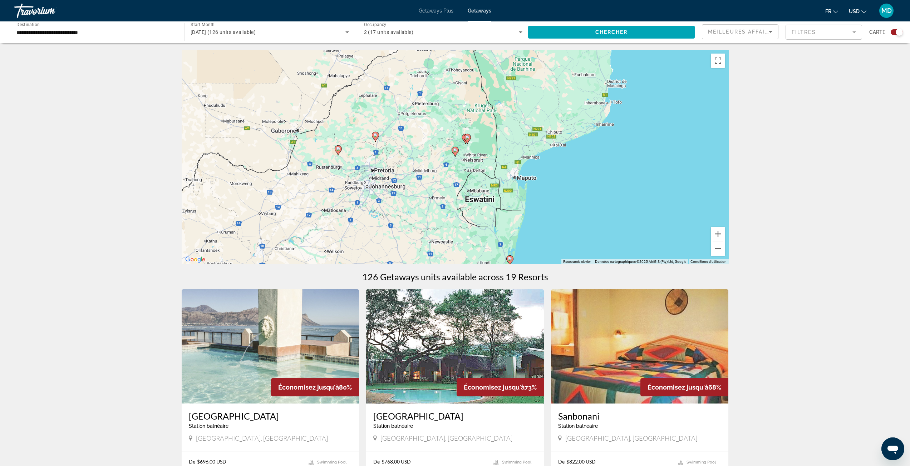
click at [468, 141] on icon "Main content" at bounding box center [467, 138] width 6 height 9
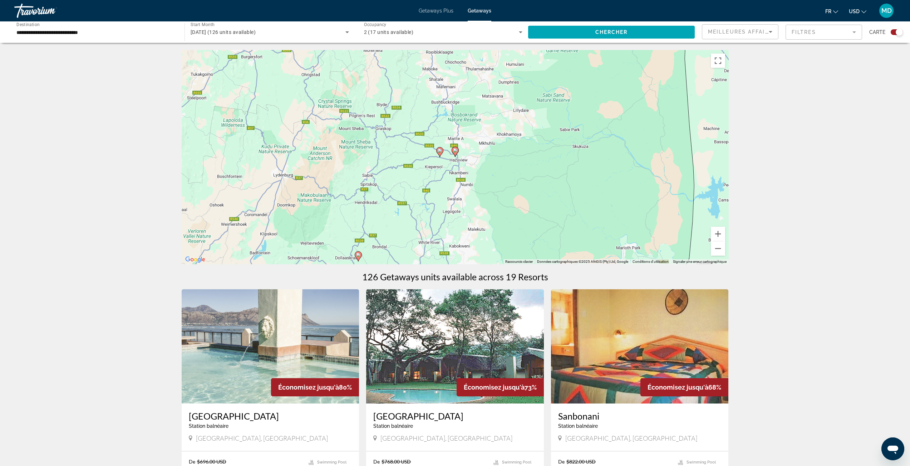
drag, startPoint x: 541, startPoint y: 152, endPoint x: 531, endPoint y: 215, distance: 64.0
click at [531, 227] on div "Pour naviguer, appuyez sur les touches fléchées. Pour activer le glissement ave…" at bounding box center [455, 157] width 547 height 214
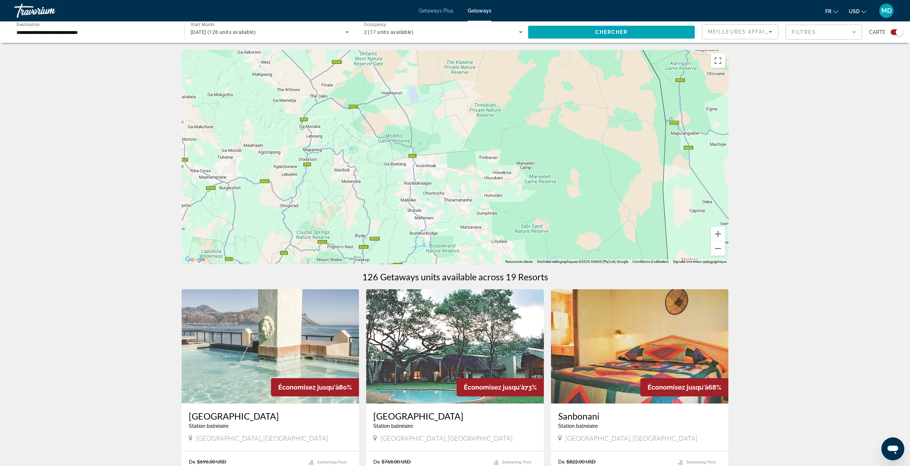
scroll to position [36, 0]
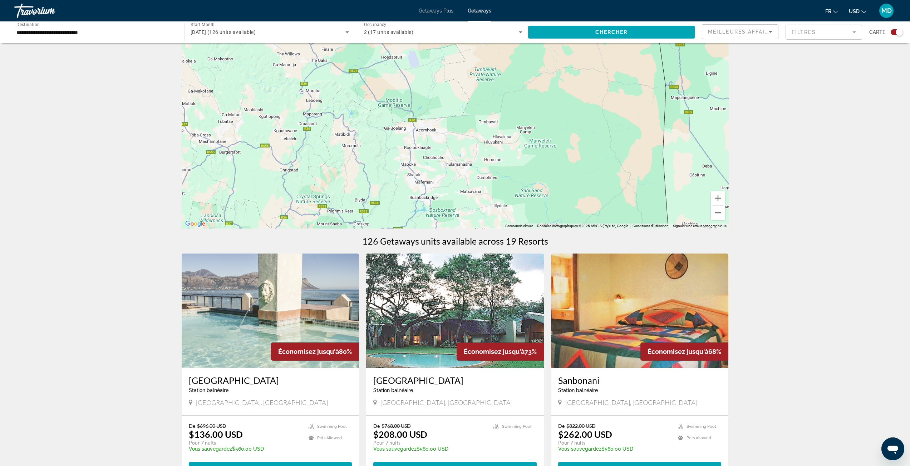
click at [720, 212] on button "Zoom arrière" at bounding box center [717, 213] width 14 height 14
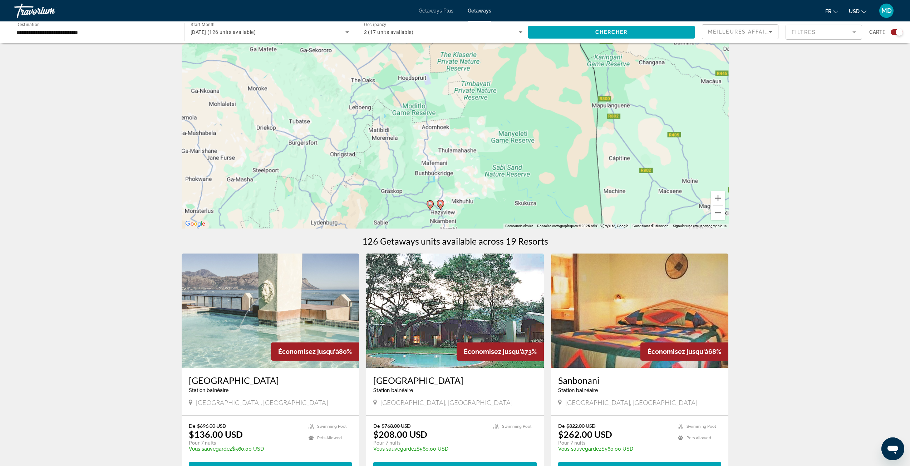
click at [720, 212] on button "Zoom arrière" at bounding box center [717, 213] width 14 height 14
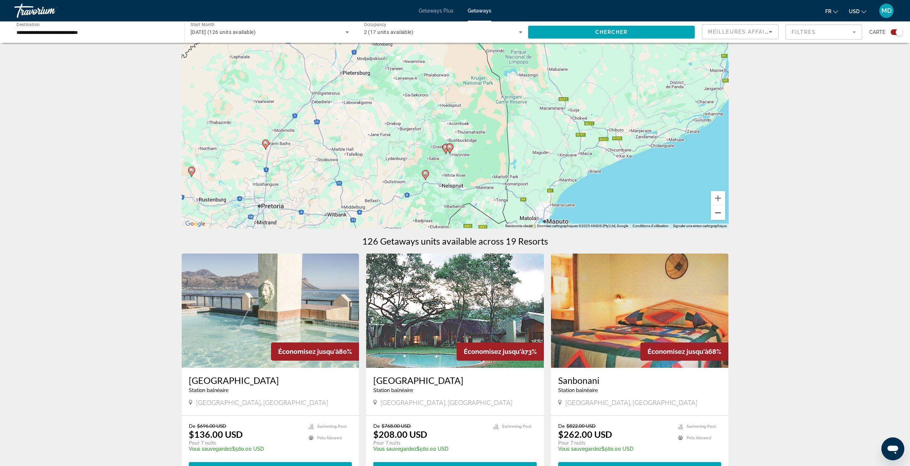
click at [720, 212] on button "Zoom arrière" at bounding box center [717, 213] width 14 height 14
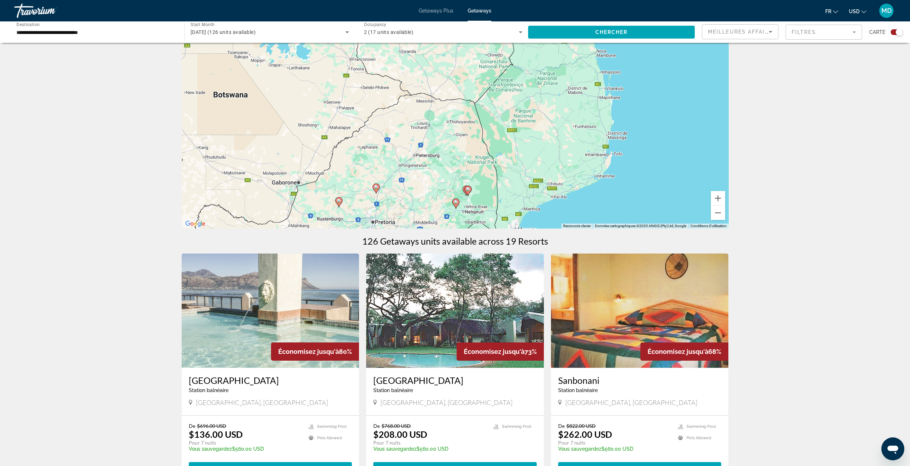
drag, startPoint x: 585, startPoint y: 109, endPoint x: 600, endPoint y: 168, distance: 60.3
click at [600, 168] on div "Pour activer le glissement avec le clavier, appuyez sur Alt+Entrée. Une fois ce…" at bounding box center [455, 121] width 547 height 214
click at [469, 193] on icon "Main content" at bounding box center [467, 190] width 6 height 9
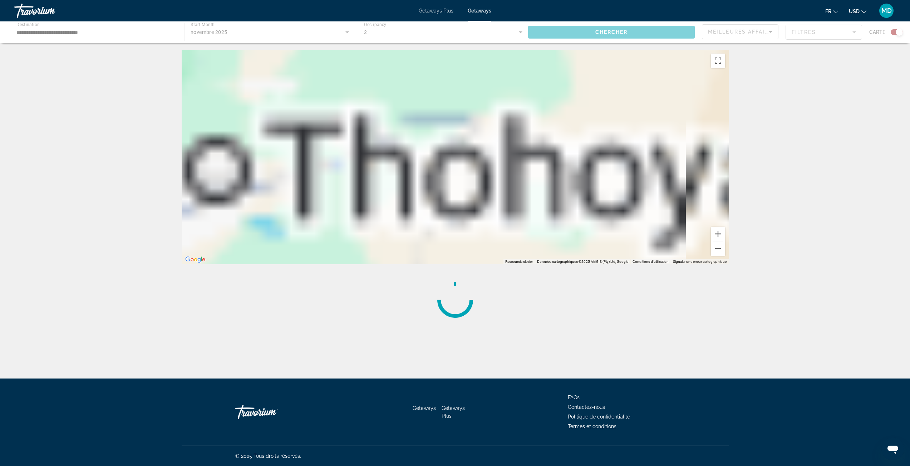
scroll to position [0, 0]
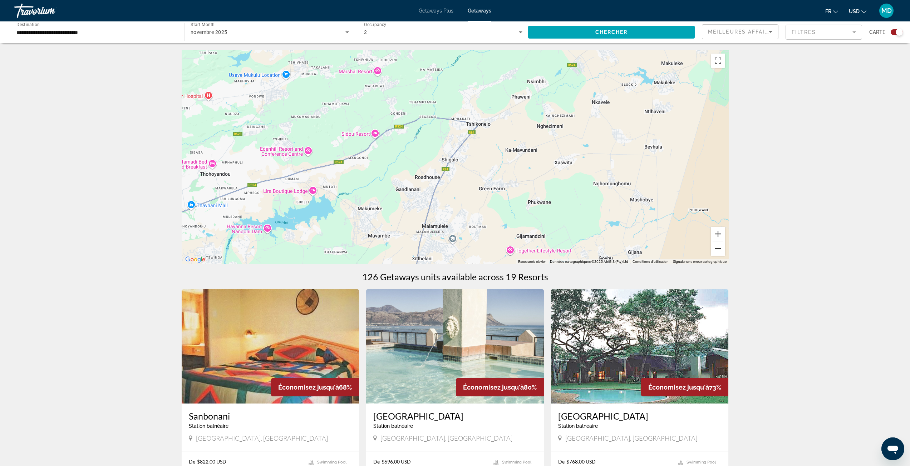
click at [718, 253] on button "Zoom arrière" at bounding box center [717, 249] width 14 height 14
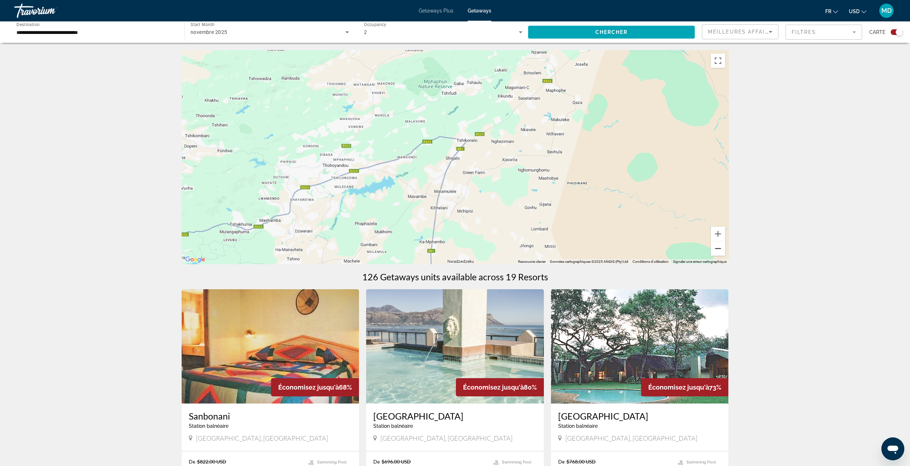
click at [719, 252] on button "Zoom arrière" at bounding box center [717, 249] width 14 height 14
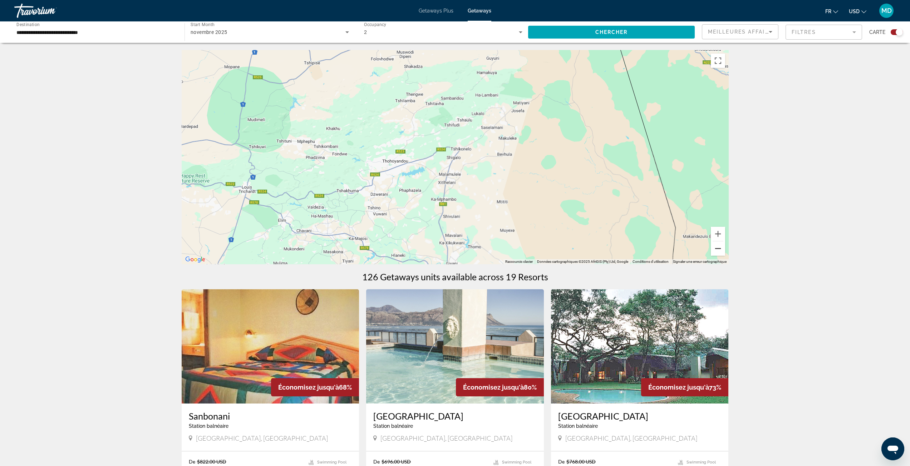
click at [719, 252] on button "Zoom arrière" at bounding box center [717, 249] width 14 height 14
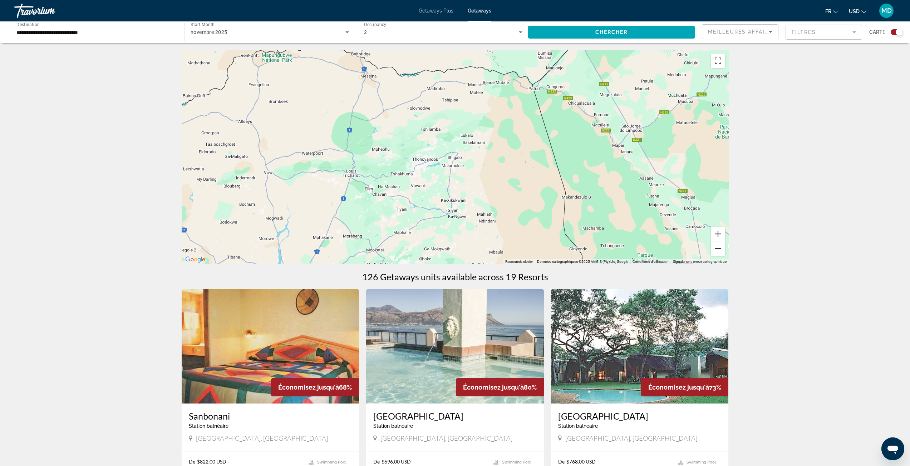
click at [719, 252] on button "Zoom arrière" at bounding box center [717, 249] width 14 height 14
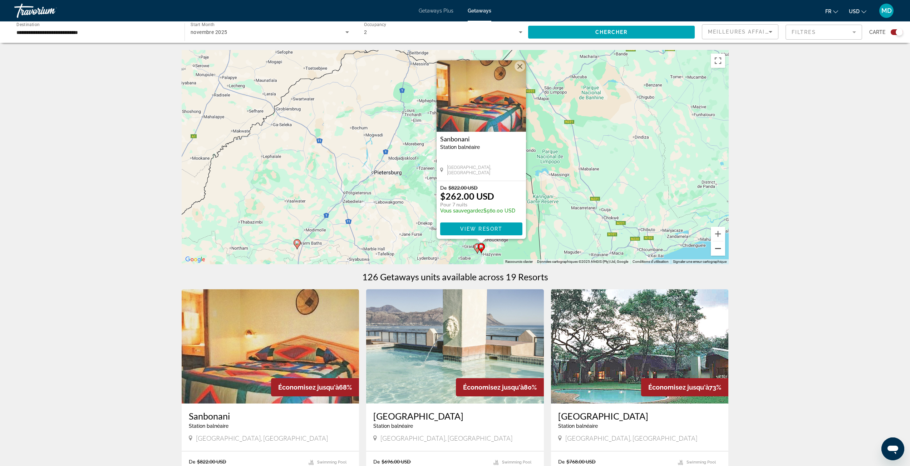
click at [719, 252] on button "Zoom arrière" at bounding box center [717, 249] width 14 height 14
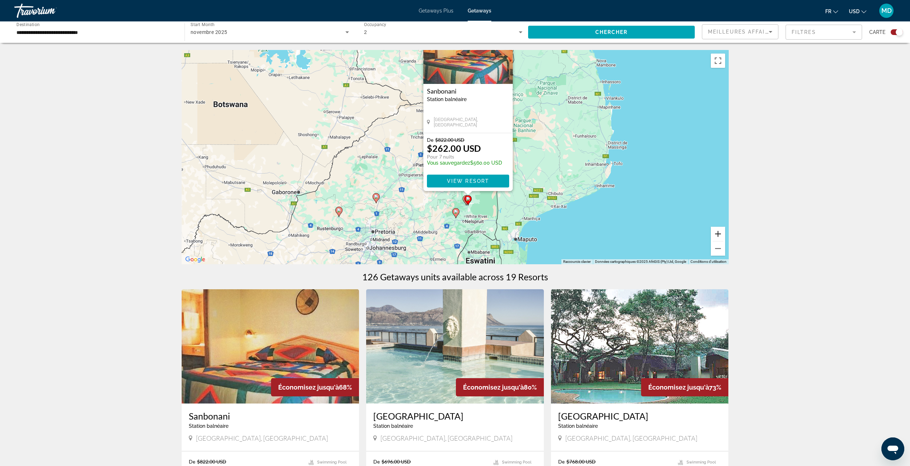
click at [720, 233] on button "Zoom avant" at bounding box center [717, 234] width 14 height 14
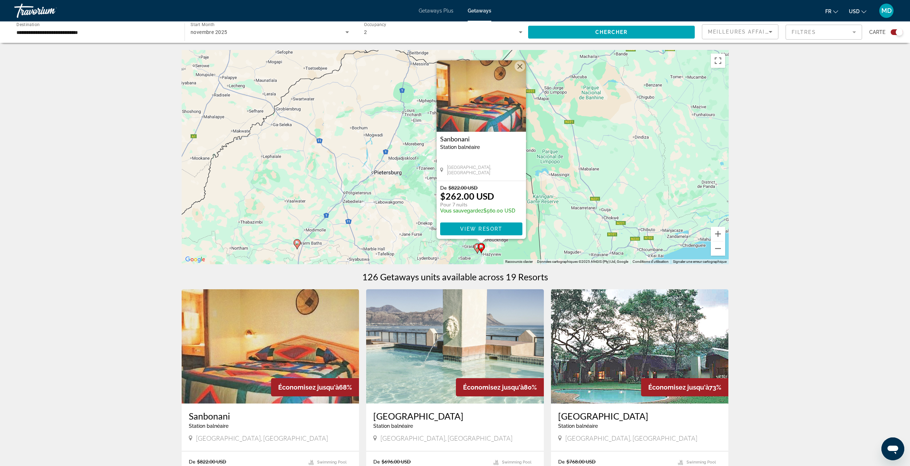
click at [476, 249] on image "Main content" at bounding box center [477, 247] width 4 height 4
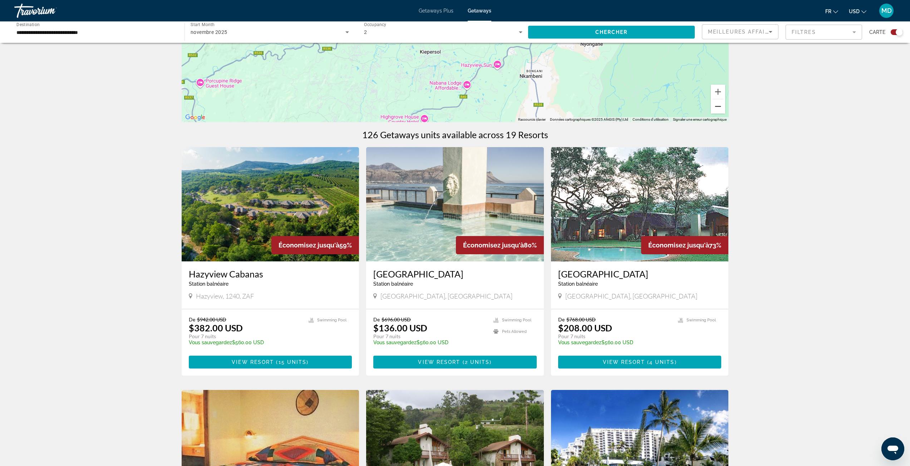
scroll to position [143, 0]
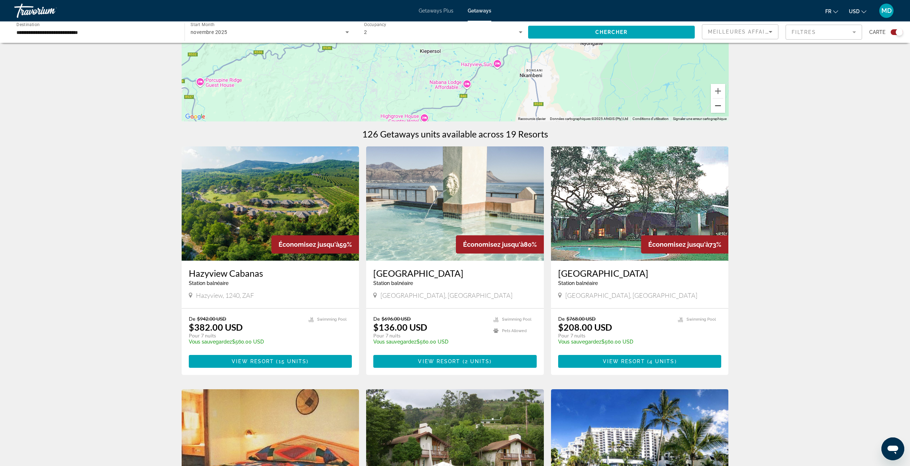
click at [719, 107] on button "Zoom arrière" at bounding box center [717, 106] width 14 height 14
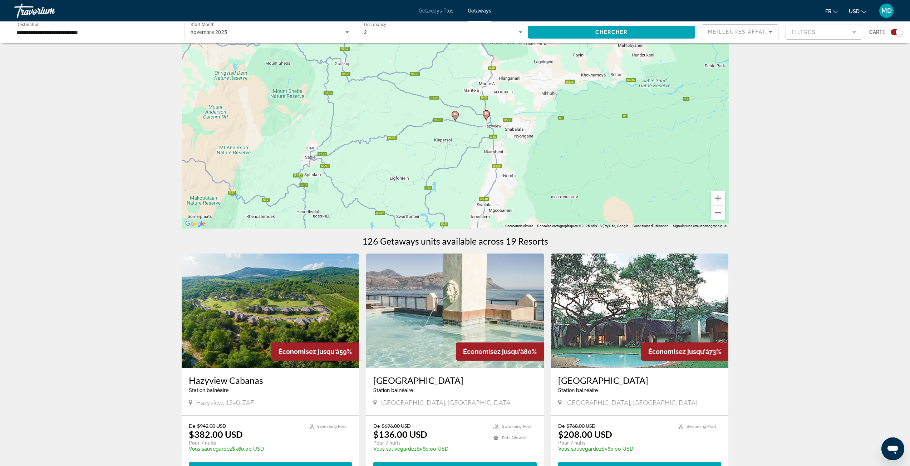
scroll to position [0, 0]
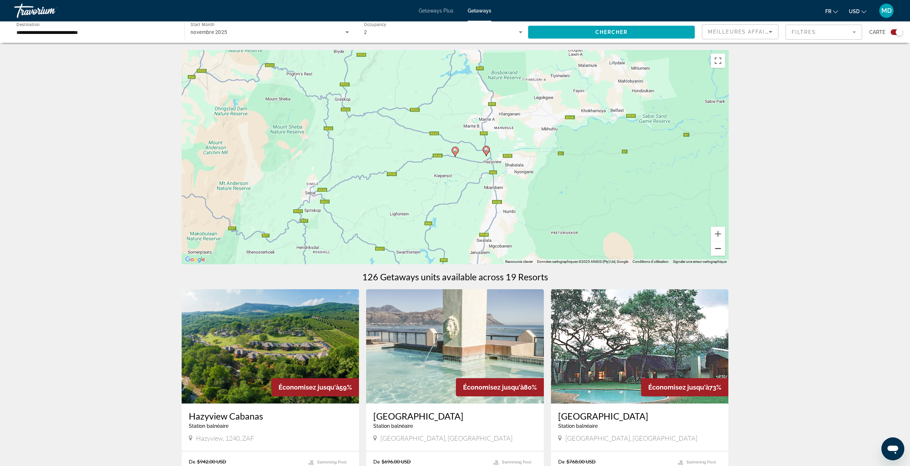
click at [717, 250] on button "Zoom arrière" at bounding box center [717, 249] width 14 height 14
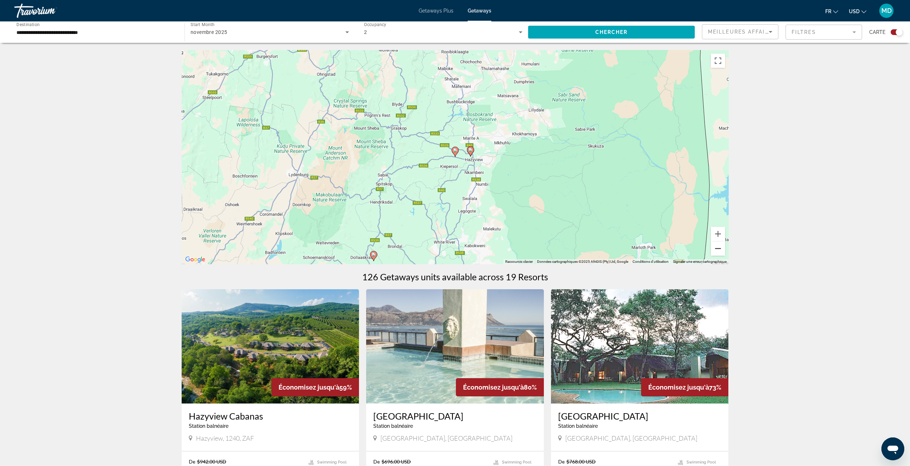
click at [717, 250] on button "Zoom arrière" at bounding box center [717, 249] width 14 height 14
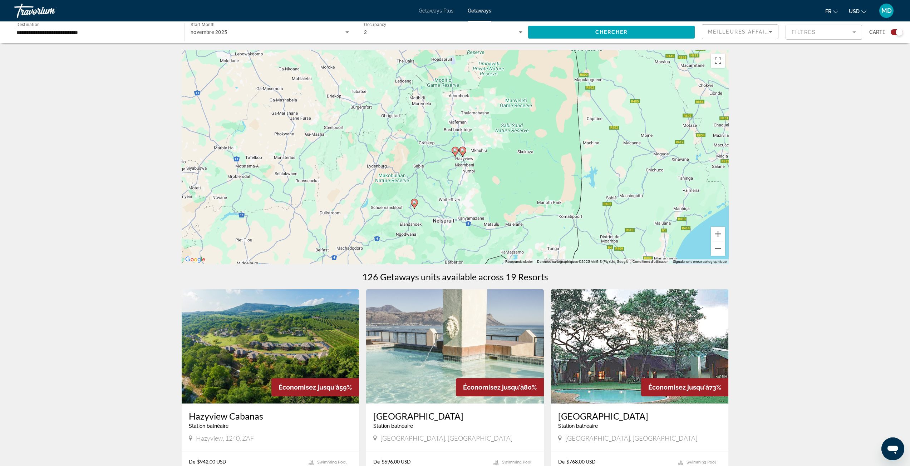
click at [415, 205] on icon "Main content" at bounding box center [414, 203] width 6 height 9
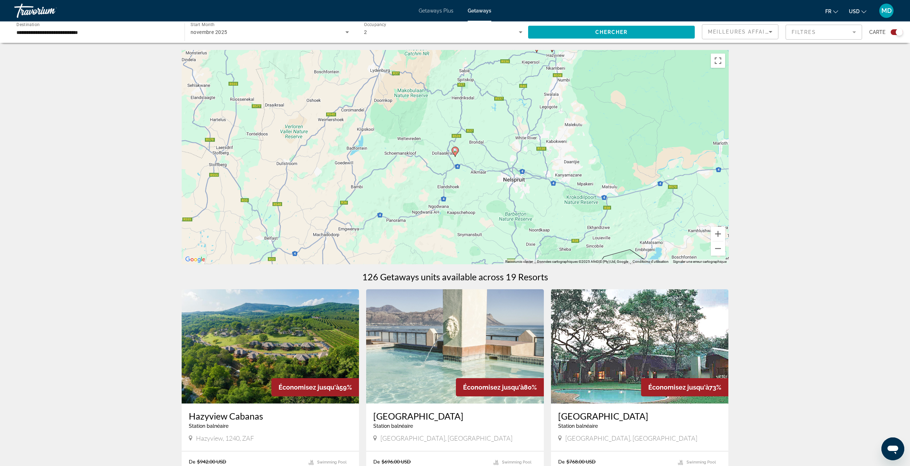
click at [454, 152] on image "Main content" at bounding box center [455, 150] width 4 height 4
click at [454, 150] on image "Main content" at bounding box center [455, 150] width 4 height 4
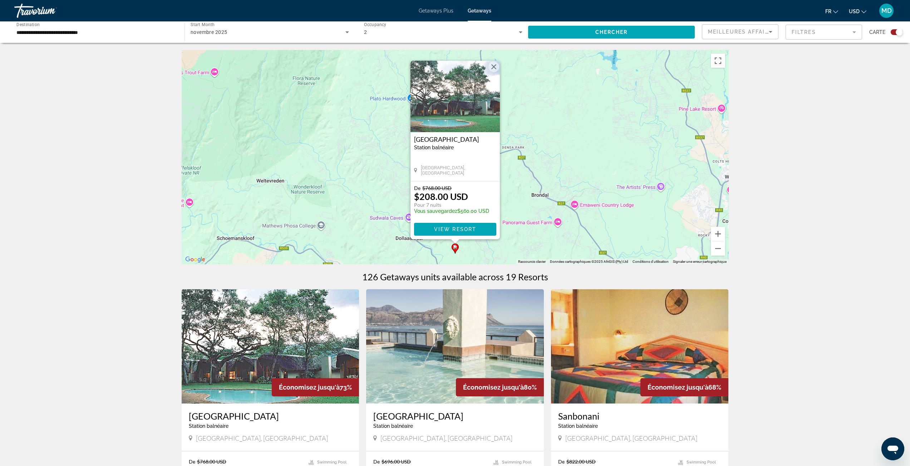
click at [321, 325] on img "Main content" at bounding box center [271, 346] width 178 height 114
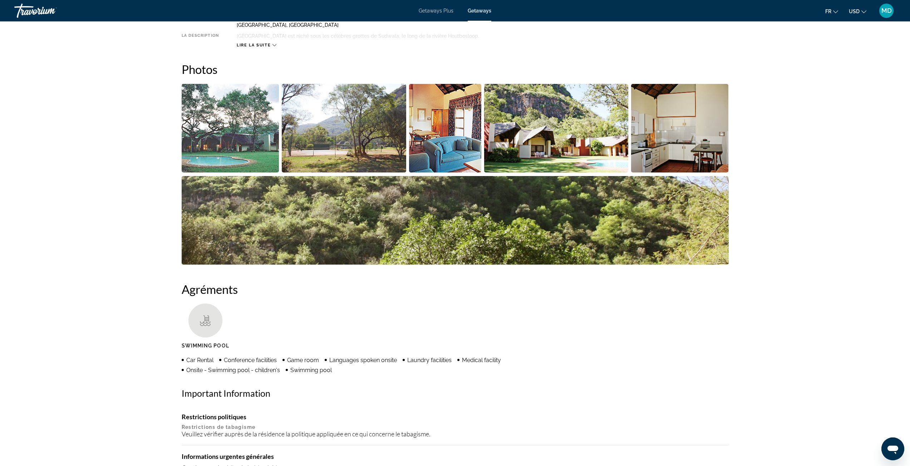
scroll to position [291, 0]
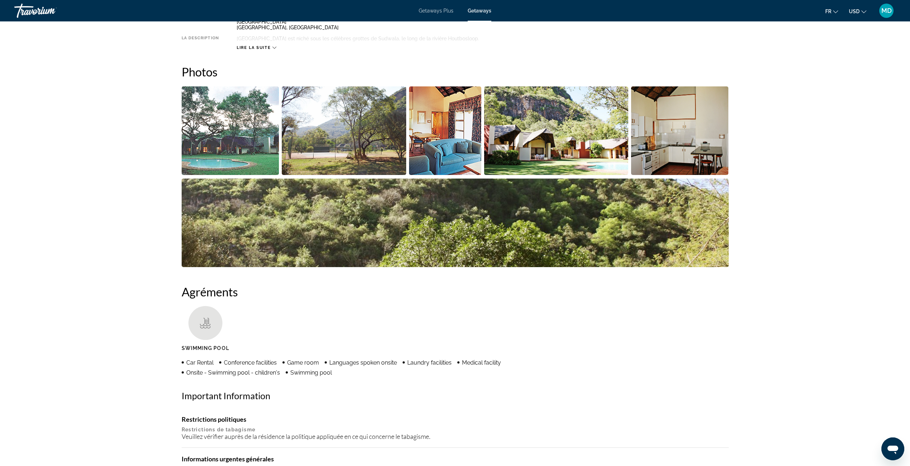
click at [438, 8] on span "Getaways Plus" at bounding box center [435, 11] width 35 height 6
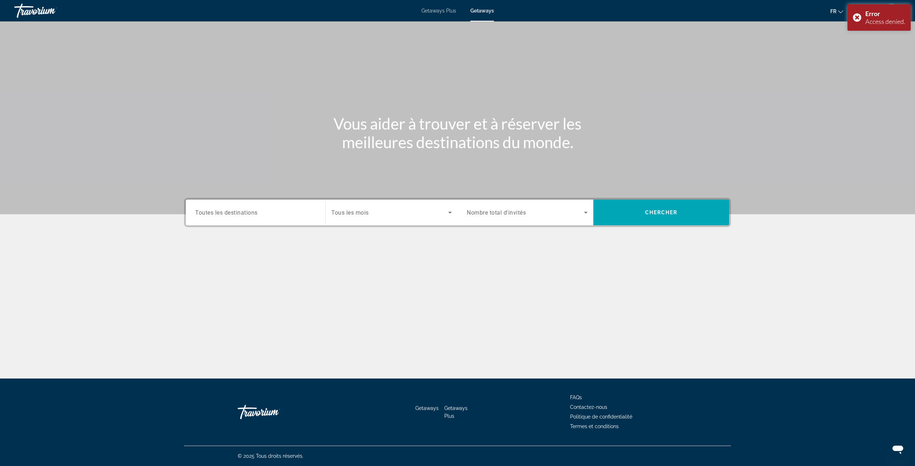
click at [251, 214] on span "Toutes les destinations" at bounding box center [226, 212] width 63 height 7
click at [251, 214] on input "Destination Toutes les destinations" at bounding box center [255, 213] width 121 height 9
click at [310, 245] on div "Main content" at bounding box center [457, 272] width 547 height 54
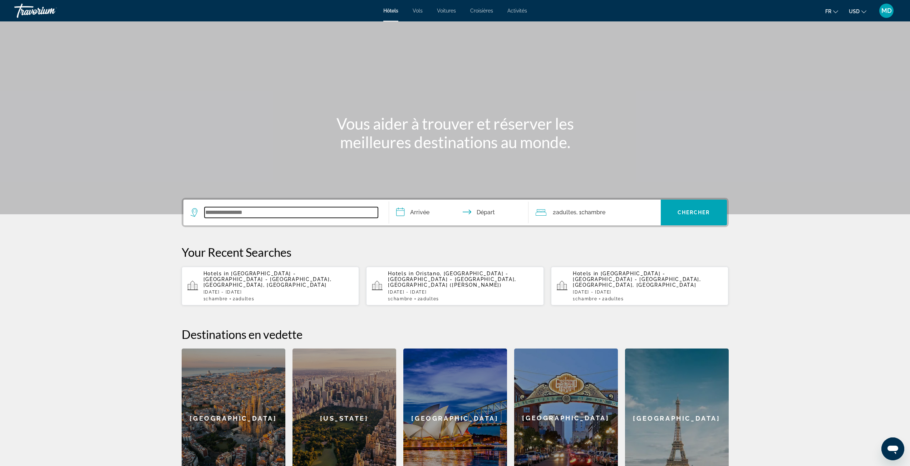
click at [287, 209] on input "Search widget" at bounding box center [290, 212] width 173 height 11
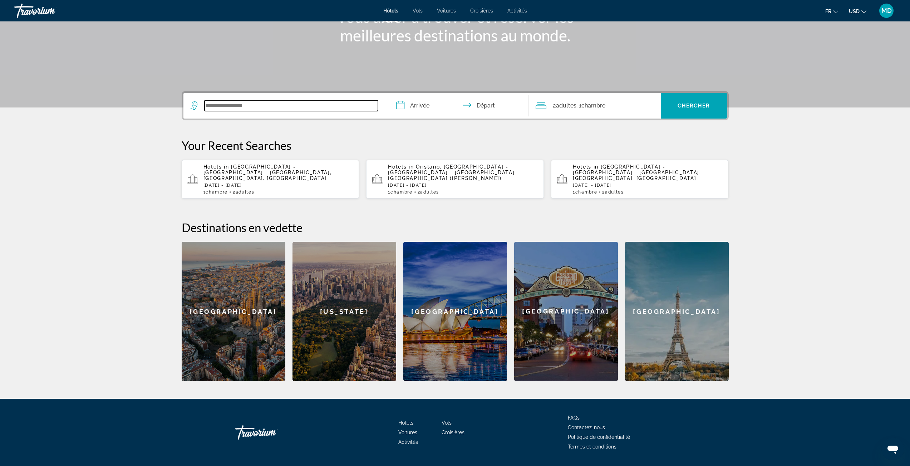
scroll to position [122, 0]
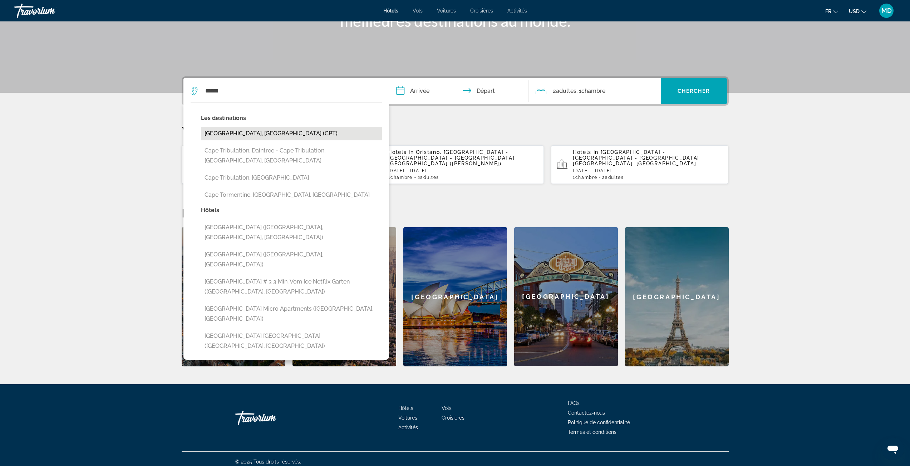
click at [257, 132] on button "Cape Town, South Africa (CPT)" at bounding box center [291, 134] width 181 height 14
type input "**********"
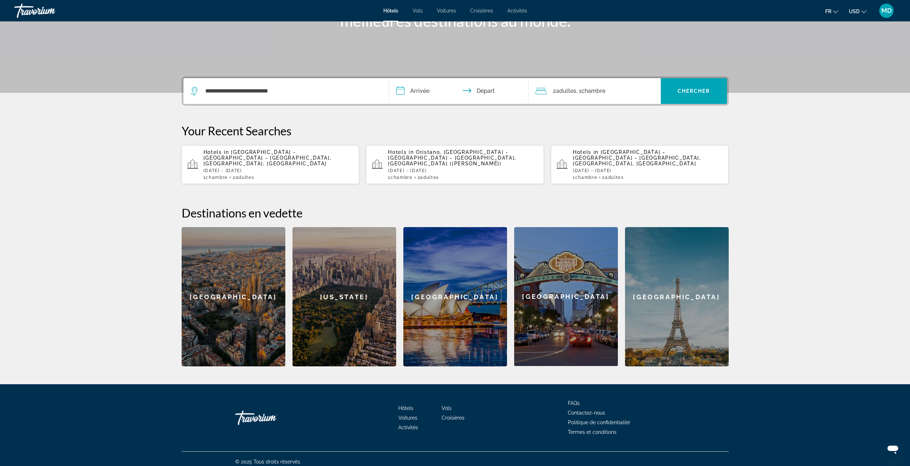
click at [419, 84] on input "**********" at bounding box center [460, 92] width 142 height 28
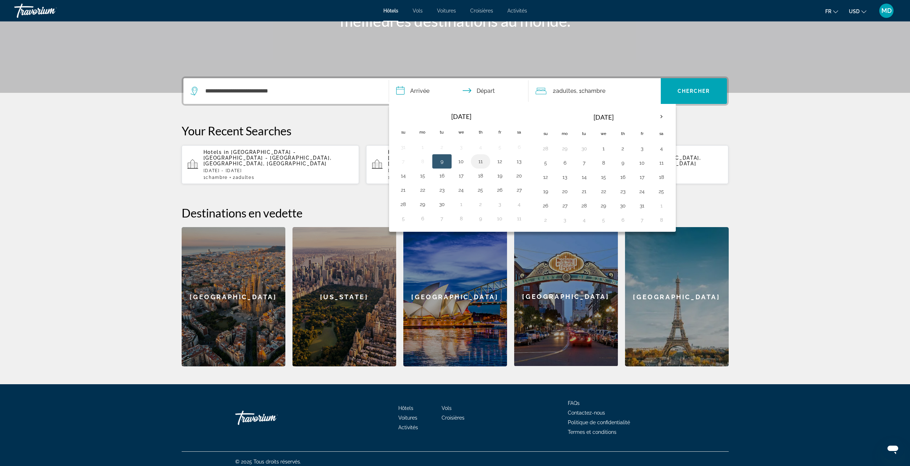
click at [477, 160] on button "11" at bounding box center [480, 162] width 11 height 10
click at [480, 173] on button "18" at bounding box center [480, 176] width 11 height 10
type input "**********"
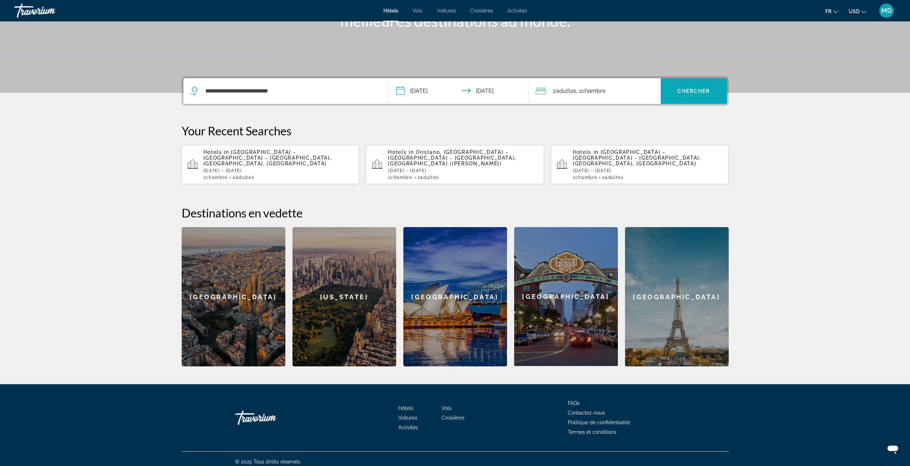
click at [704, 86] on span "Search widget" at bounding box center [693, 91] width 66 height 17
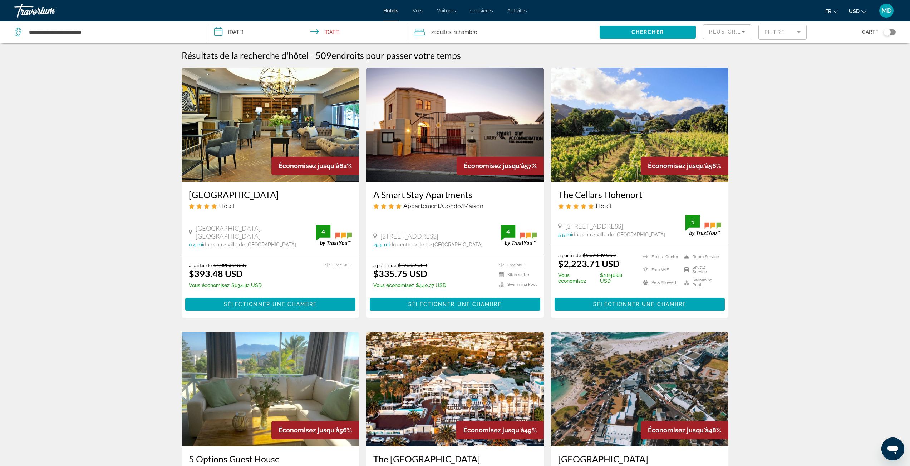
click at [779, 34] on mat-form-field "Filtre" at bounding box center [782, 32] width 48 height 15
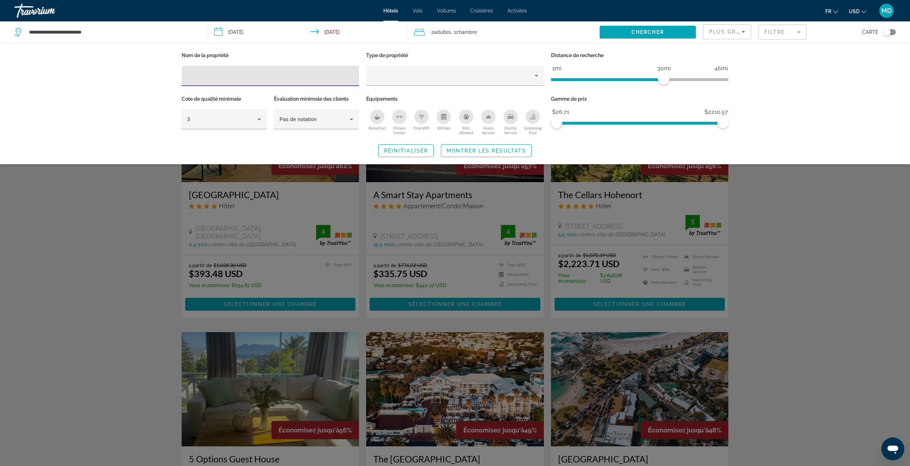
click at [533, 118] on icon "Swimming Pool" at bounding box center [533, 117] width 6 height 6
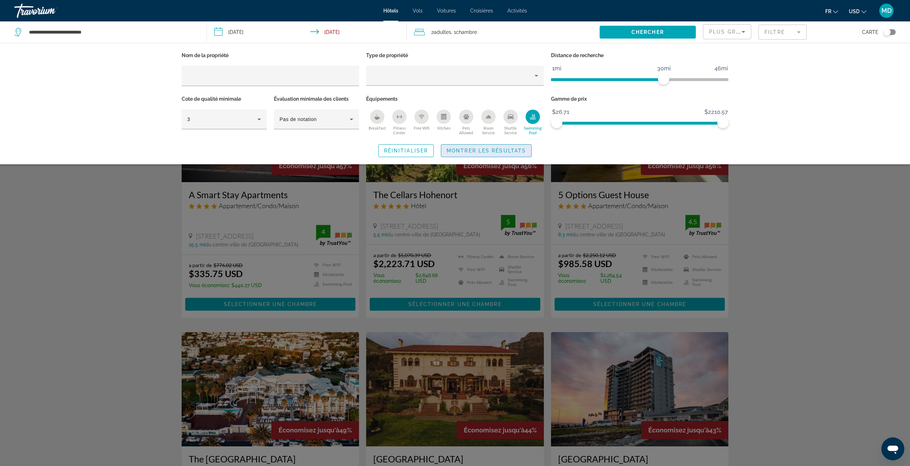
click at [517, 147] on span "Search widget" at bounding box center [486, 150] width 90 height 17
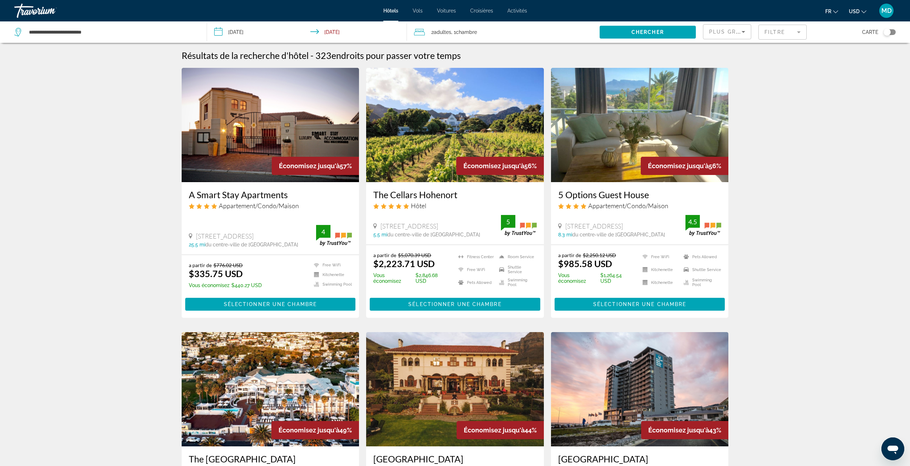
click at [139, 24] on div "**********" at bounding box center [106, 31] width 185 height 21
click at [140, 31] on input "**********" at bounding box center [112, 32] width 168 height 11
click at [262, 31] on input "**********" at bounding box center [308, 33] width 203 height 24
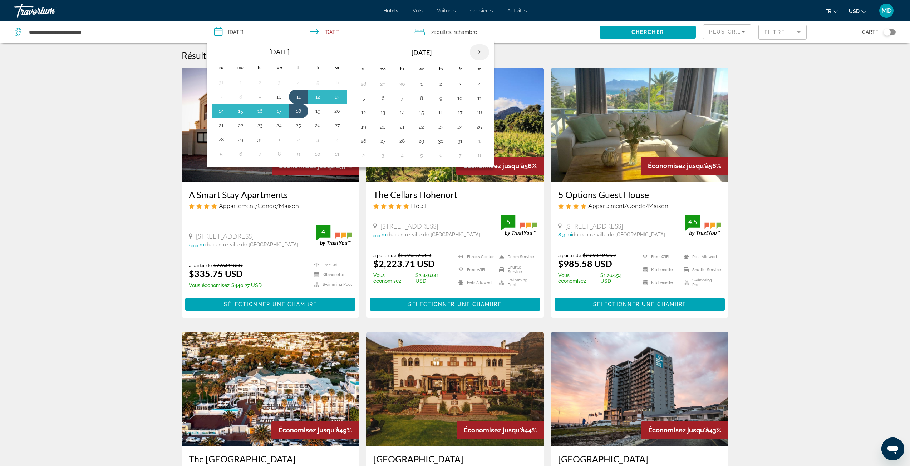
click at [482, 52] on th "Next month" at bounding box center [479, 52] width 19 height 16
drag, startPoint x: 401, startPoint y: 108, endPoint x: 402, endPoint y: 115, distance: 7.3
click at [401, 109] on button "11" at bounding box center [401, 113] width 11 height 10
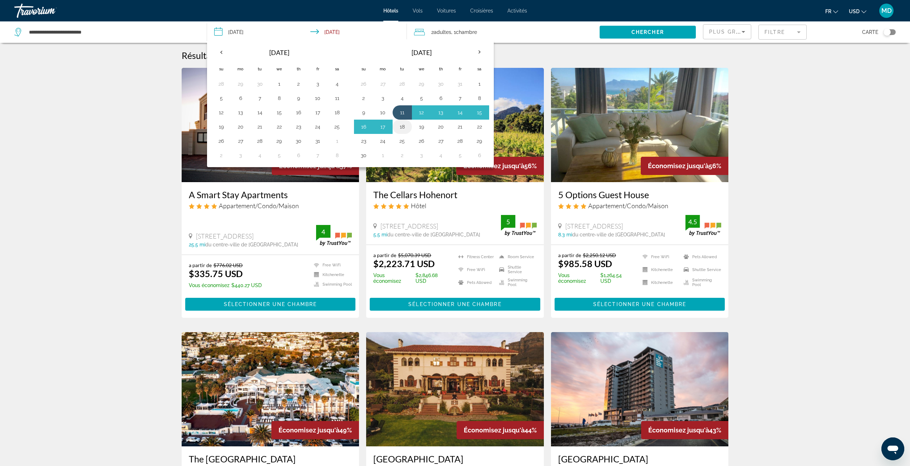
click at [405, 129] on button "18" at bounding box center [401, 127] width 11 height 10
type input "**********"
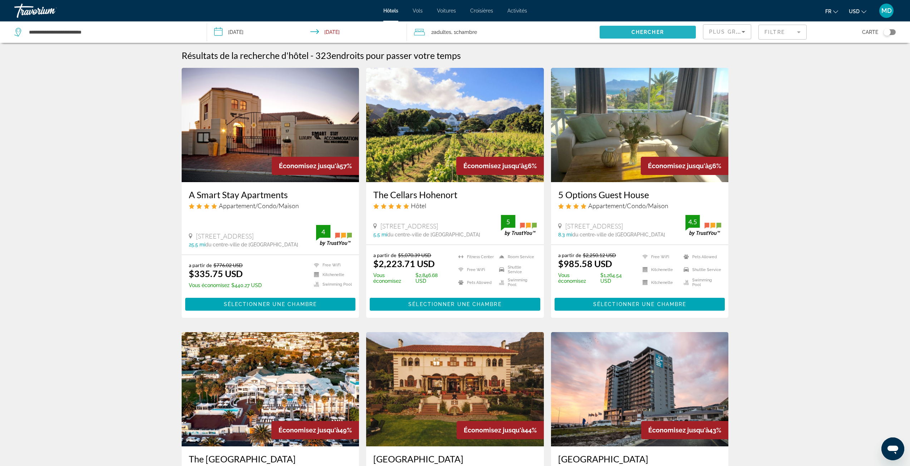
click at [645, 35] on span "Chercher" at bounding box center [647, 32] width 33 height 6
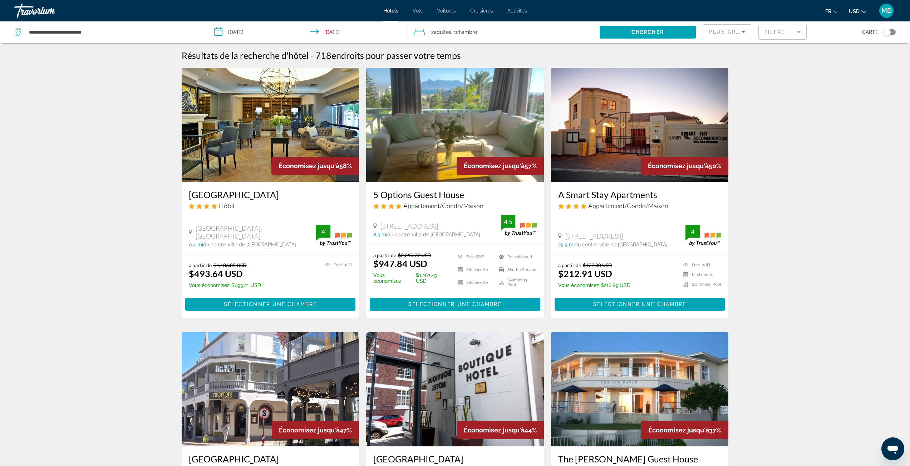
click at [781, 32] on mat-form-field "Filtre" at bounding box center [782, 32] width 48 height 15
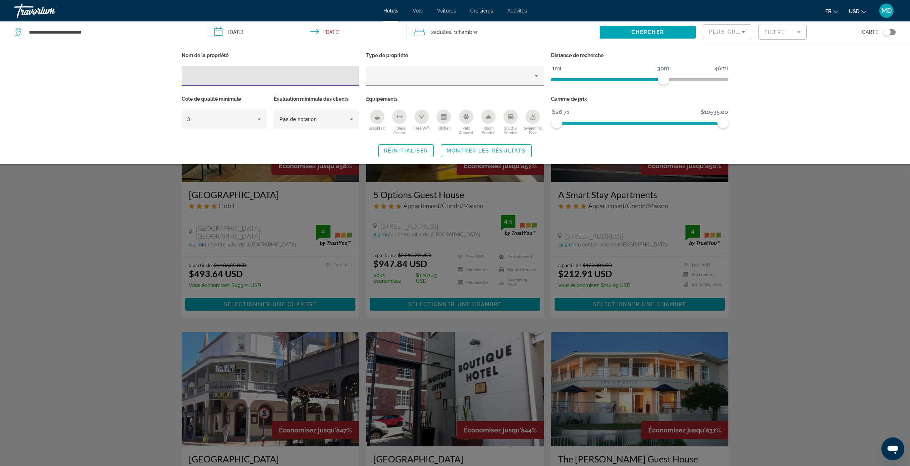
click at [532, 120] on div "Swimming Pool" at bounding box center [532, 117] width 14 height 14
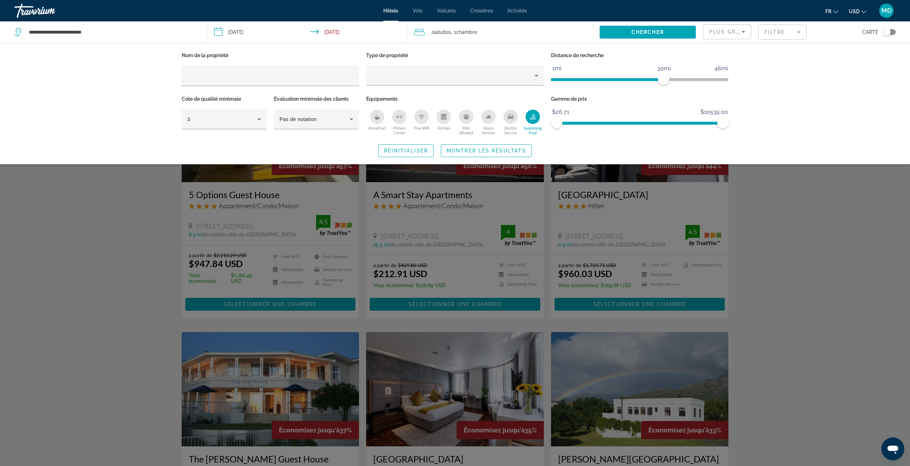
click at [764, 233] on div "Search widget" at bounding box center [455, 286] width 910 height 359
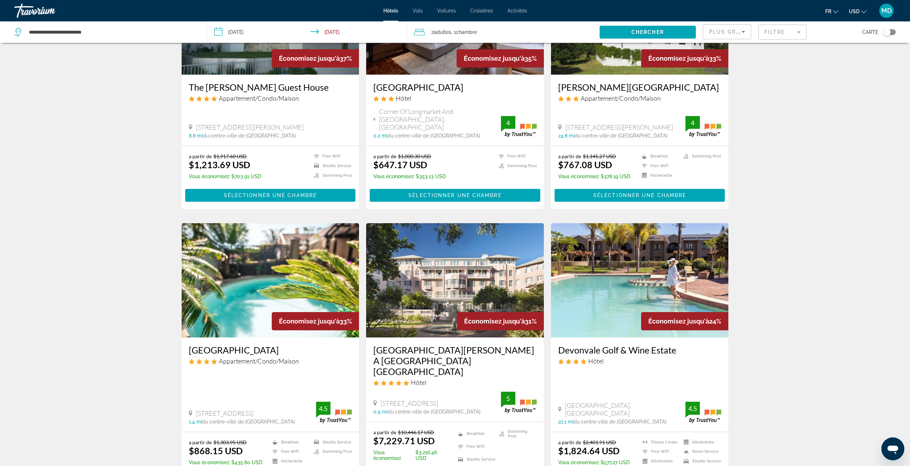
scroll to position [156, 0]
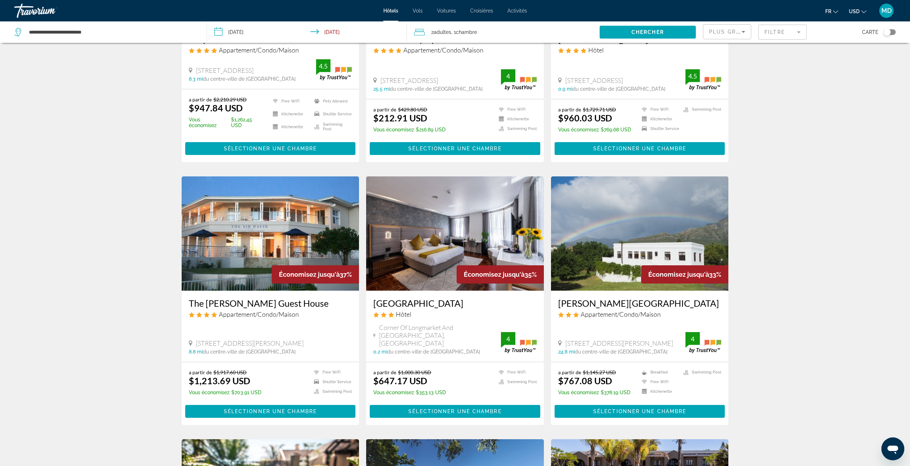
click at [762, 32] on mat-form-field "Filtre" at bounding box center [782, 32] width 48 height 15
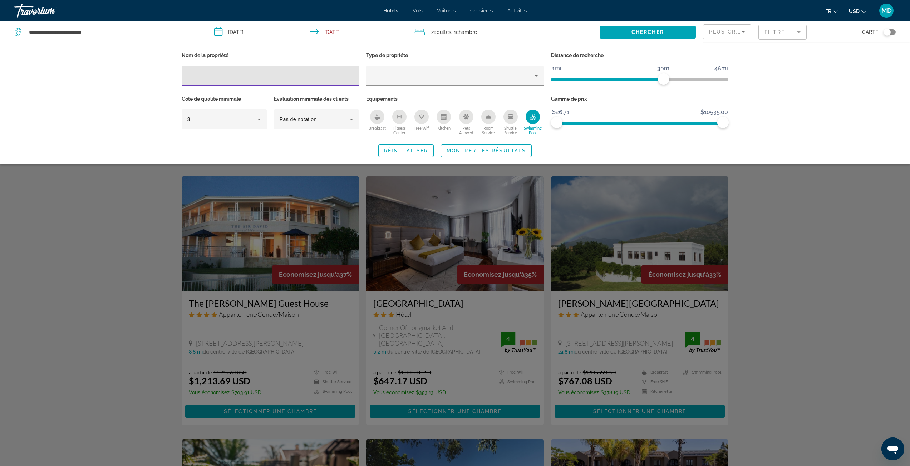
scroll to position [0, 0]
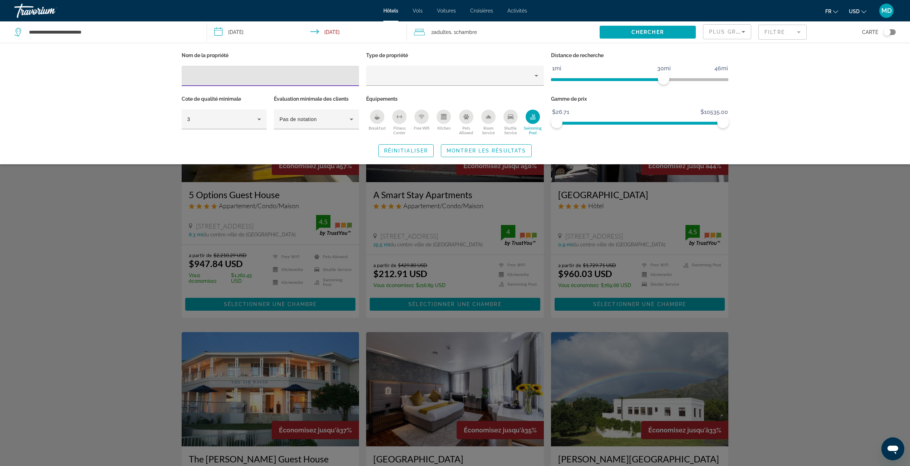
click at [774, 243] on div "Search widget" at bounding box center [455, 286] width 910 height 359
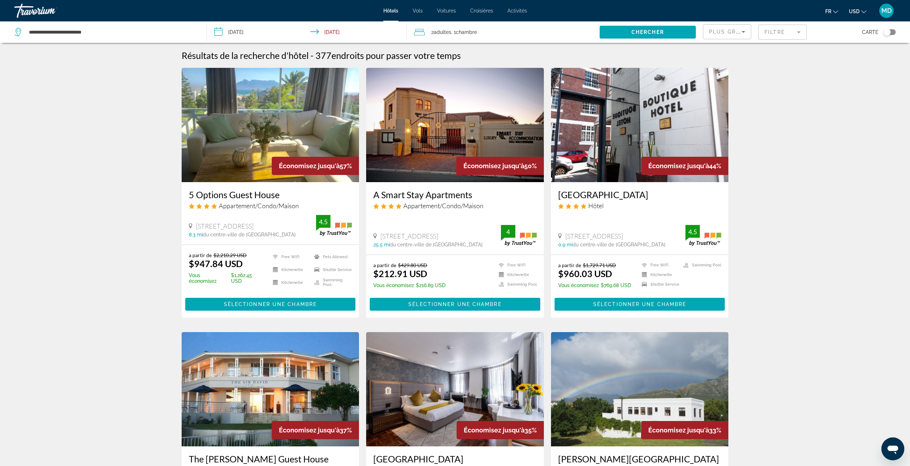
click at [795, 33] on mat-form-field "Filtre" at bounding box center [782, 32] width 48 height 15
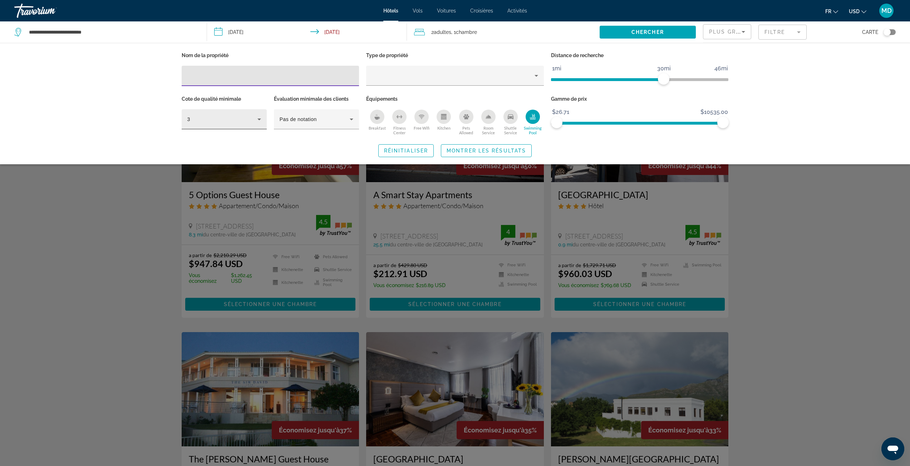
click at [257, 120] on icon "Hotel Filters" at bounding box center [259, 119] width 9 height 9
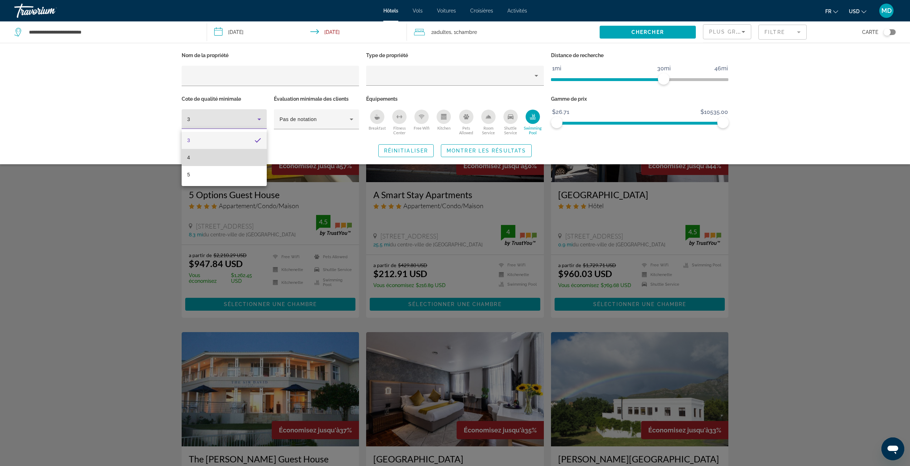
click at [230, 158] on mat-option "4" at bounding box center [224, 157] width 85 height 17
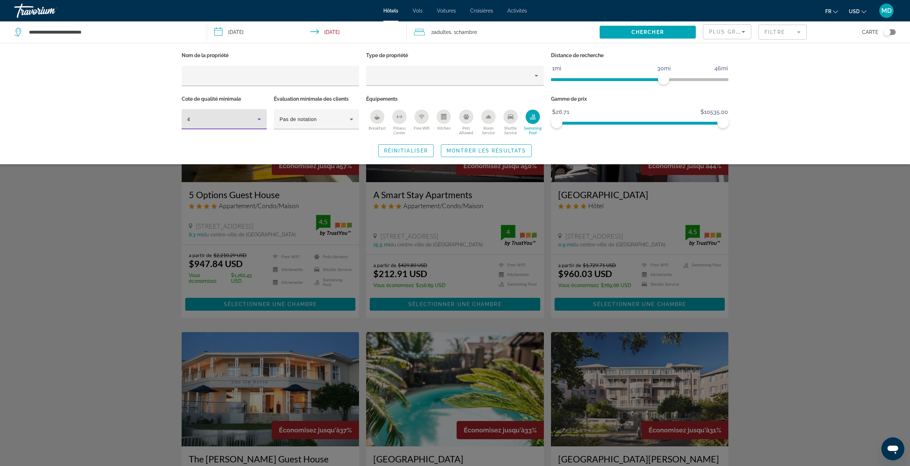
click at [836, 249] on div "Search widget" at bounding box center [455, 286] width 910 height 359
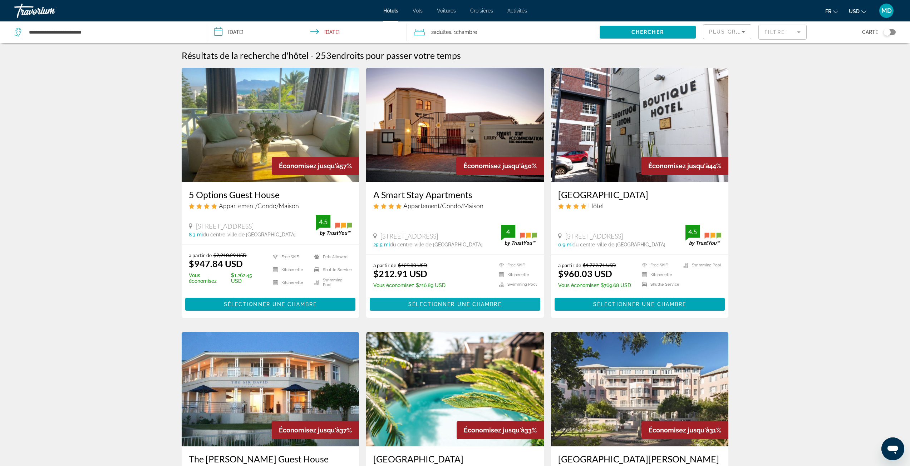
click at [465, 302] on span "Sélectionner une chambre" at bounding box center [454, 305] width 93 height 6
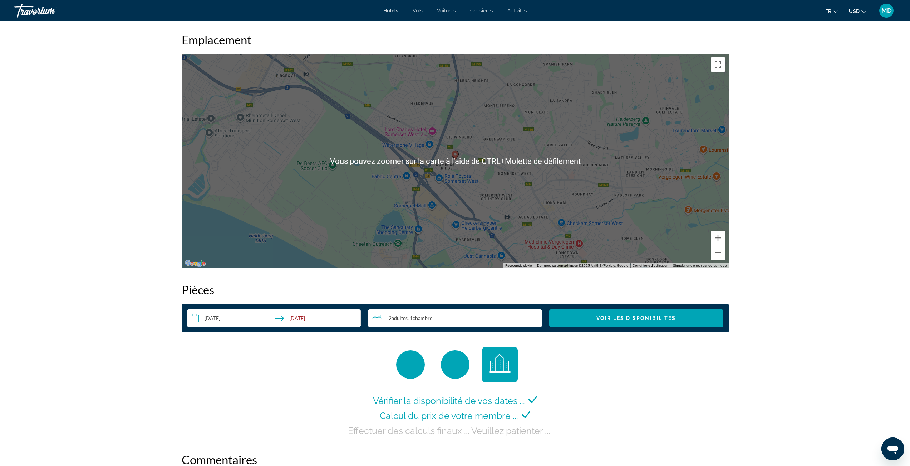
scroll to position [679, 0]
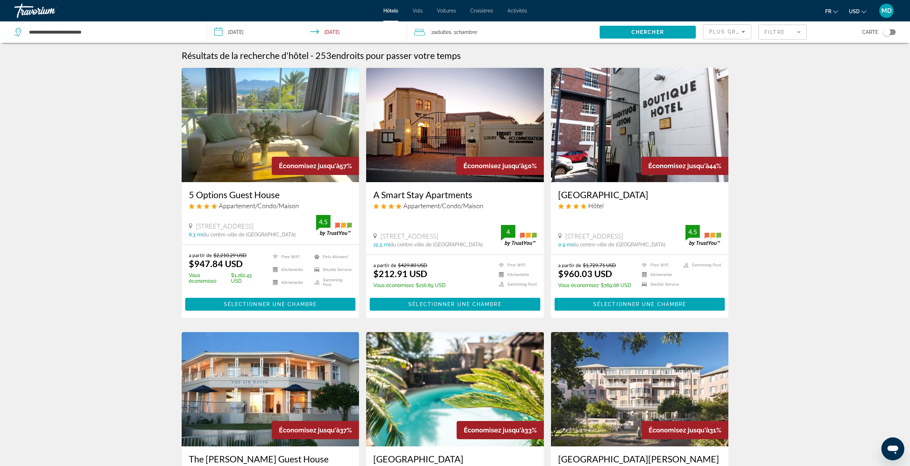
click at [887, 34] on div "Toggle map" at bounding box center [886, 32] width 7 height 7
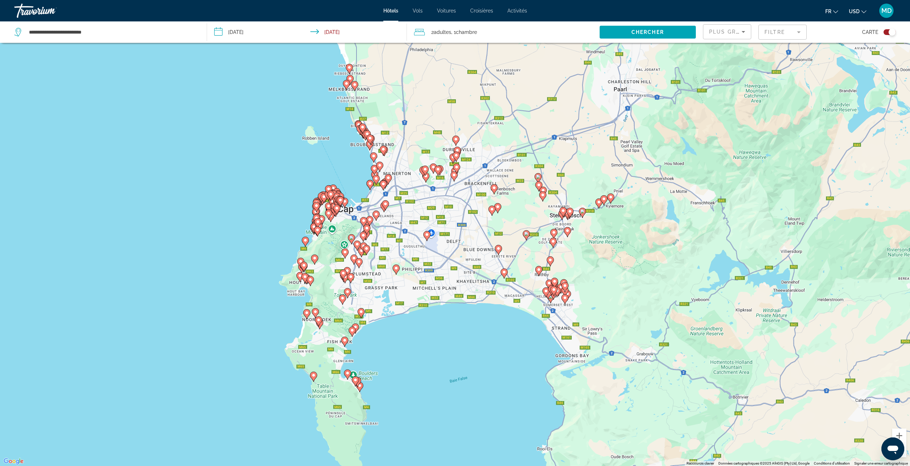
click at [887, 33] on div "Toggle map" at bounding box center [889, 32] width 12 height 6
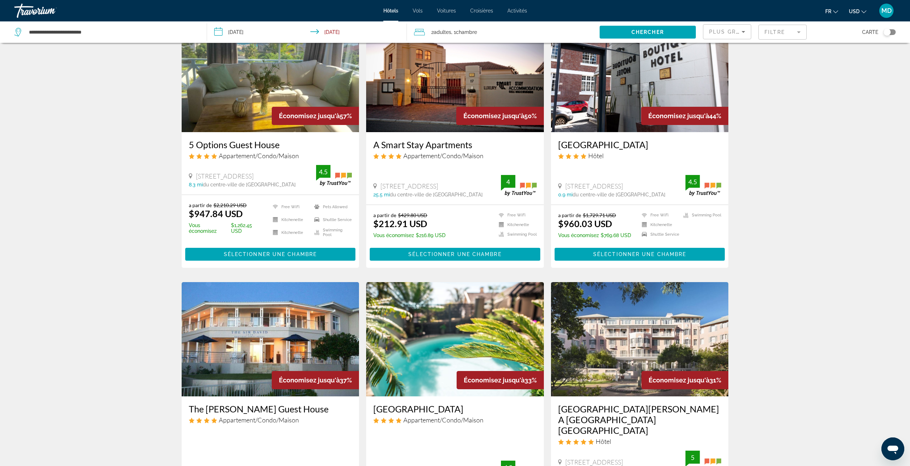
click at [781, 33] on mat-form-field "Filtre" at bounding box center [782, 32] width 48 height 15
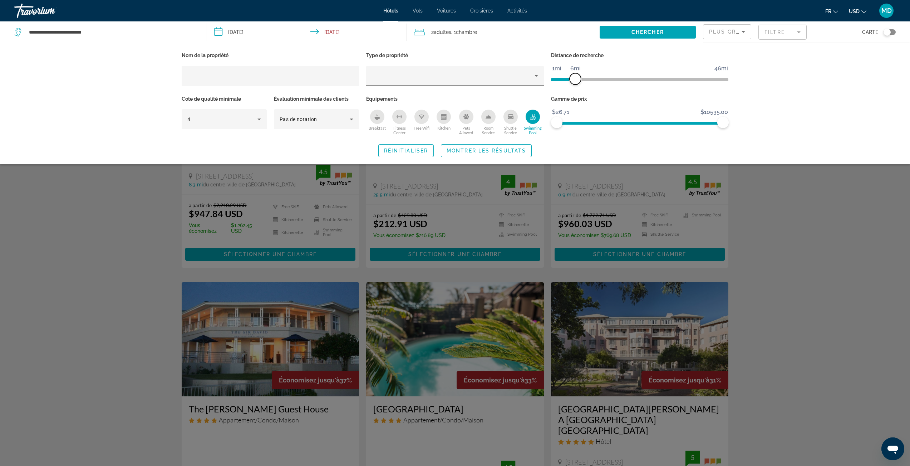
drag, startPoint x: 662, startPoint y: 78, endPoint x: 576, endPoint y: 85, distance: 86.4
click at [576, 85] on div "Distance de recherche 1mi 46mi 6mi" at bounding box center [639, 72] width 185 height 44
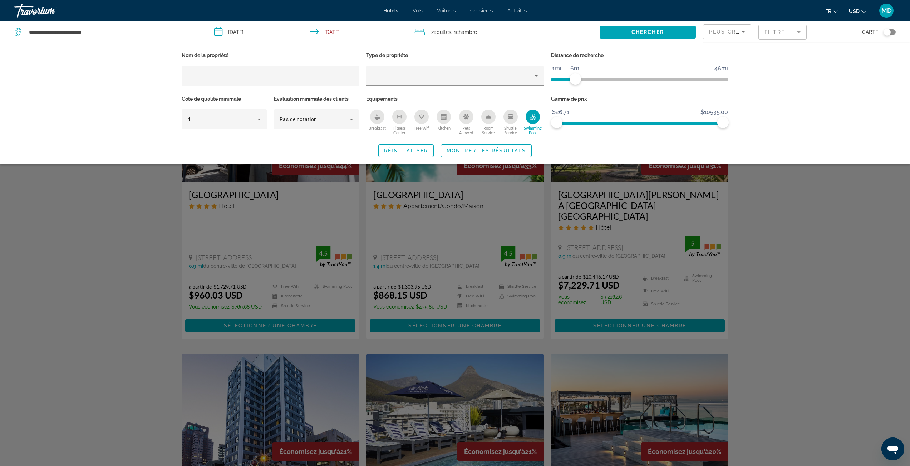
click at [796, 276] on div "Search widget" at bounding box center [455, 286] width 910 height 359
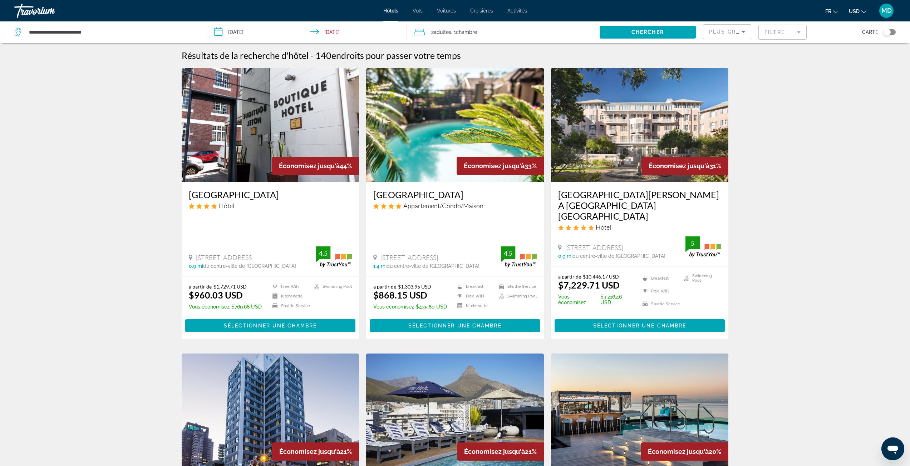
click at [883, 34] on button "Toggle map" at bounding box center [887, 32] width 18 height 6
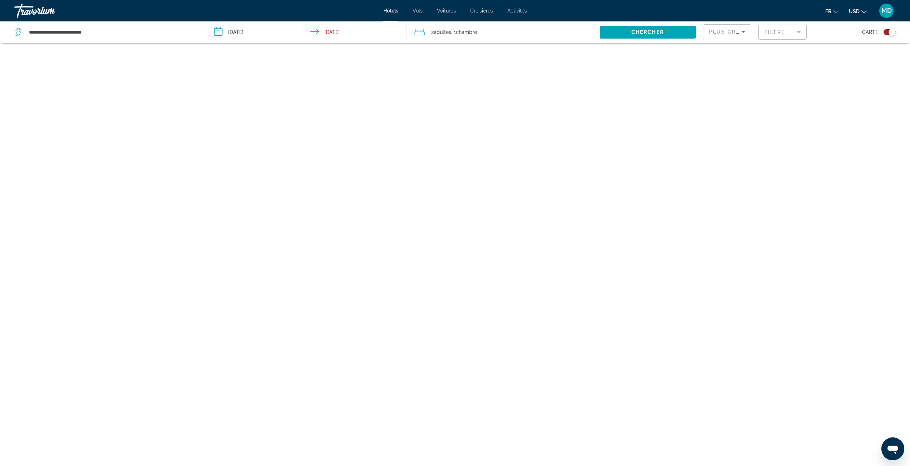
scroll to position [43, 0]
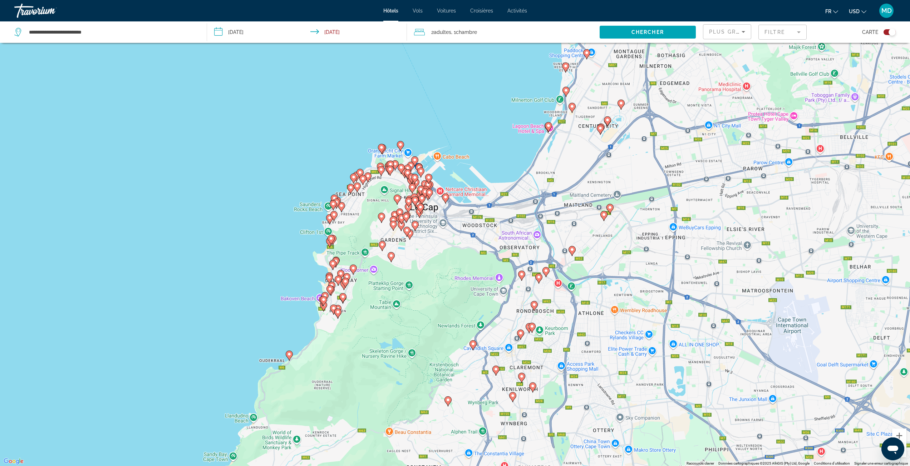
click at [883, 34] on button "Toggle map" at bounding box center [887, 32] width 18 height 6
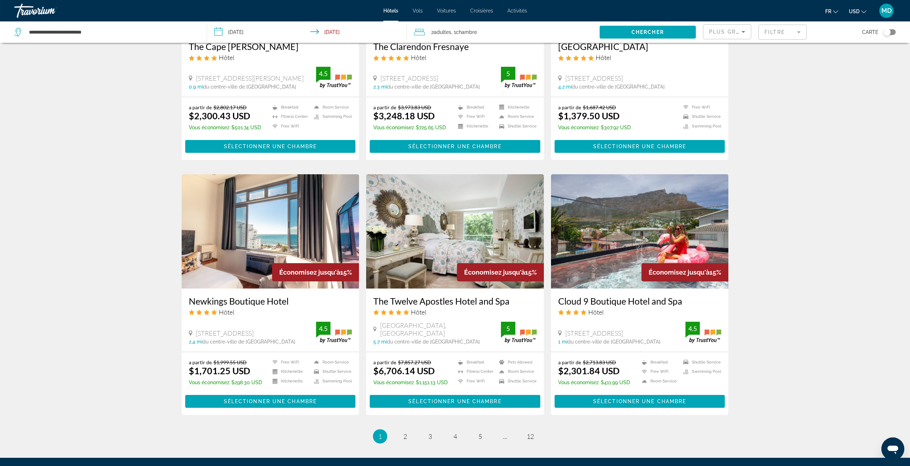
scroll to position [676, 0]
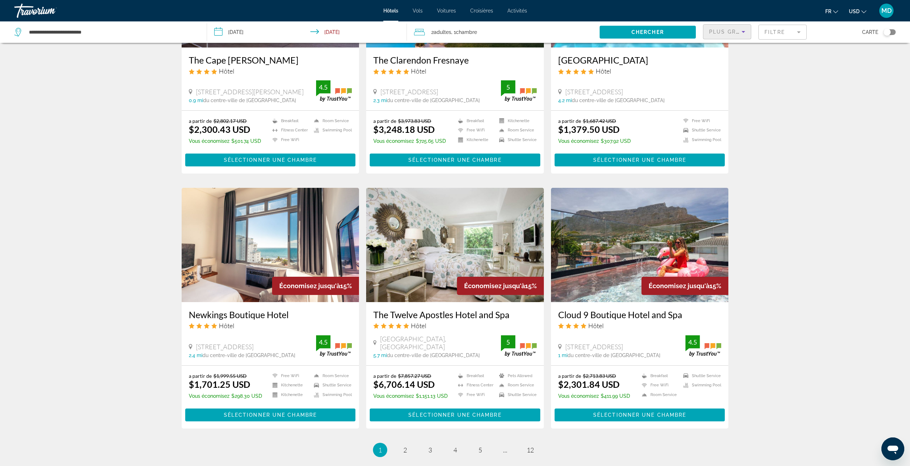
click at [732, 29] on span "Plus grandes économies" at bounding box center [751, 32] width 85 height 6
click at [727, 94] on span "Prix le plus bas" at bounding box center [725, 93] width 33 height 9
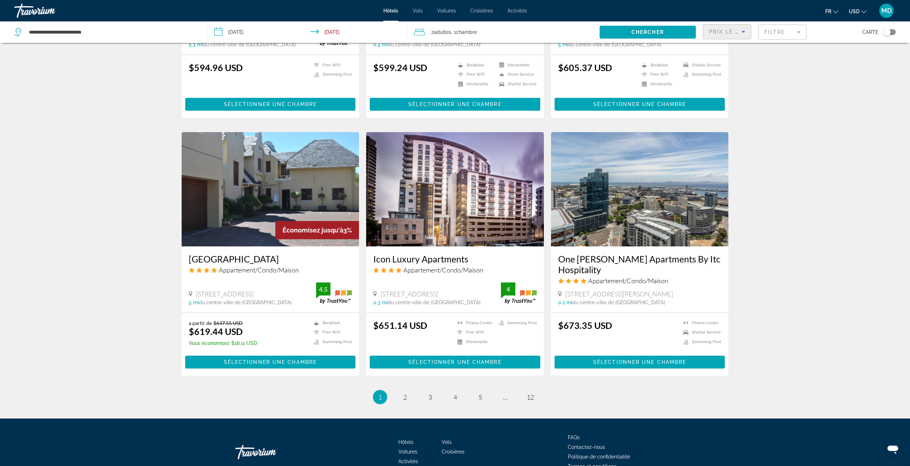
scroll to position [715, 0]
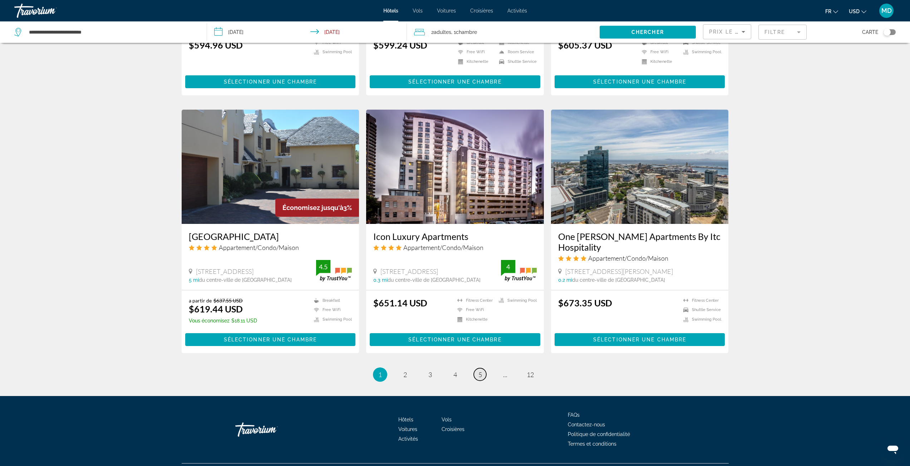
click at [480, 379] on span "5" at bounding box center [480, 375] width 4 height 8
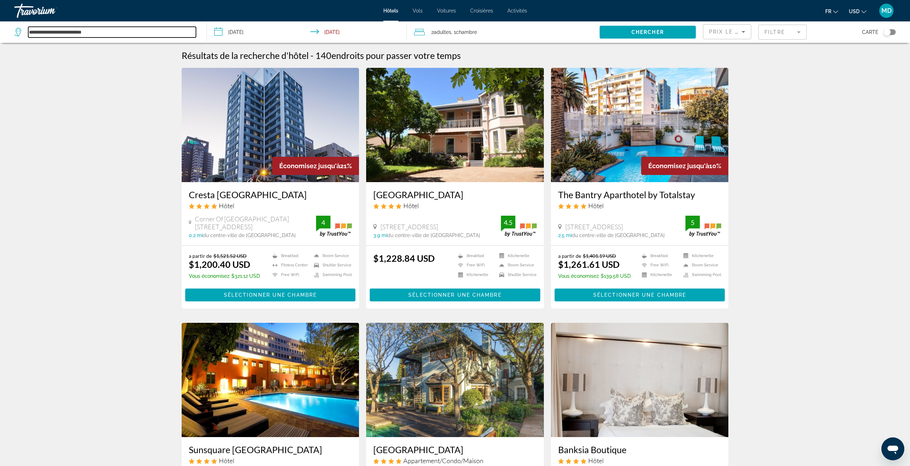
click at [128, 30] on input "**********" at bounding box center [112, 32] width 168 height 11
click at [132, 32] on input "**********" at bounding box center [112, 32] width 168 height 11
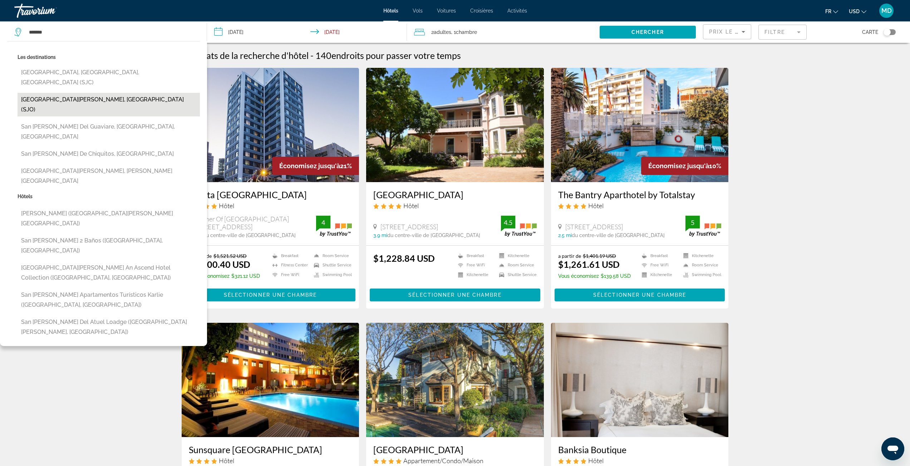
click at [96, 93] on button "San Jose, Costa Rica (SJO)" at bounding box center [109, 105] width 182 height 24
type input "**********"
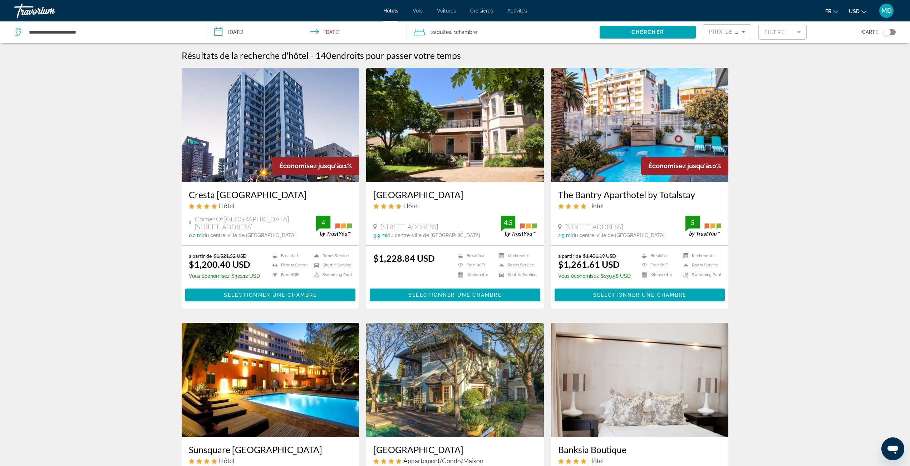
click at [638, 41] on div "Chercher" at bounding box center [650, 31] width 103 height 21
drag, startPoint x: 639, startPoint y: 34, endPoint x: 644, endPoint y: 35, distance: 5.0
click at [639, 34] on span "Chercher" at bounding box center [647, 32] width 33 height 6
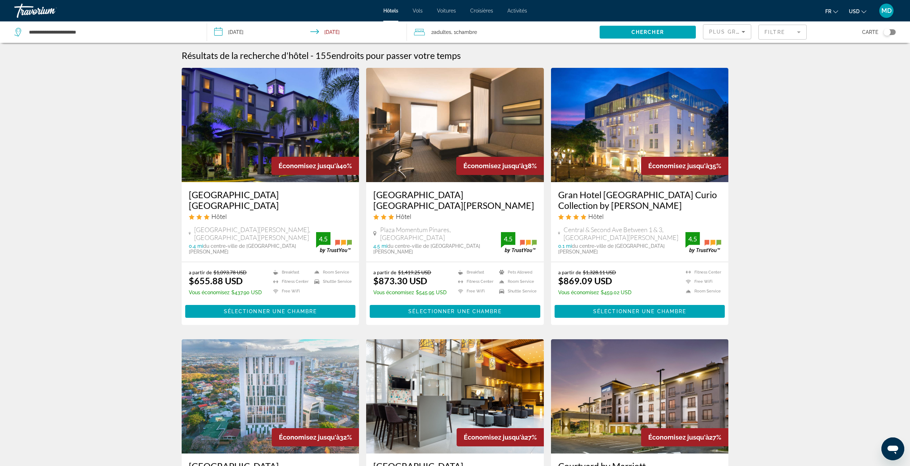
click at [772, 25] on mat-form-field "Filtre" at bounding box center [782, 32] width 48 height 15
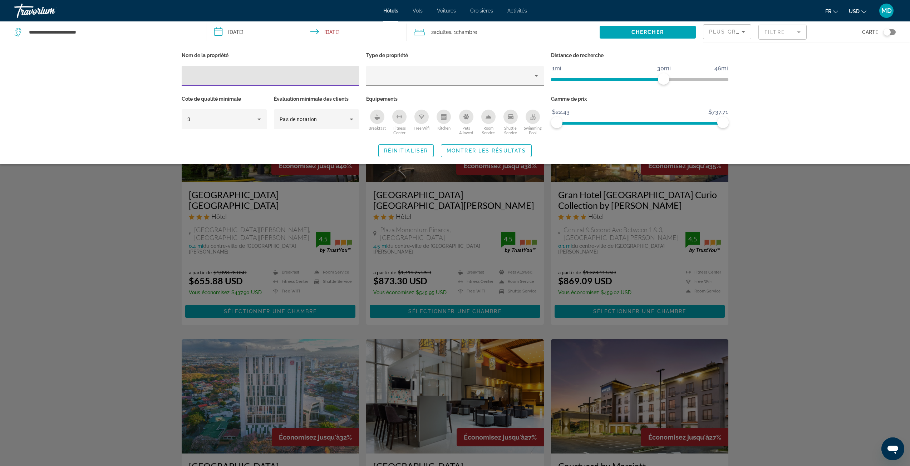
click at [528, 114] on div "Swimming Pool" at bounding box center [532, 117] width 14 height 14
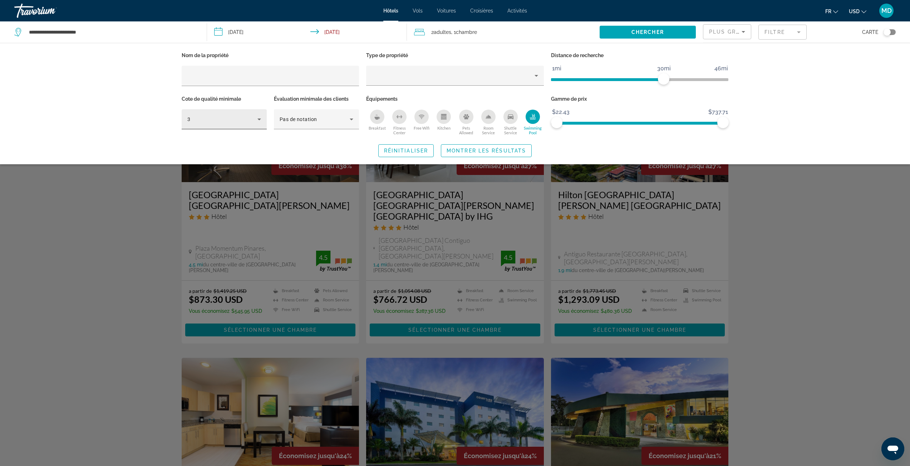
click at [204, 126] on div "3" at bounding box center [224, 119] width 74 height 20
drag, startPoint x: 208, startPoint y: 153, endPoint x: 221, endPoint y: 153, distance: 12.5
click at [208, 153] on mat-option "4" at bounding box center [224, 157] width 85 height 17
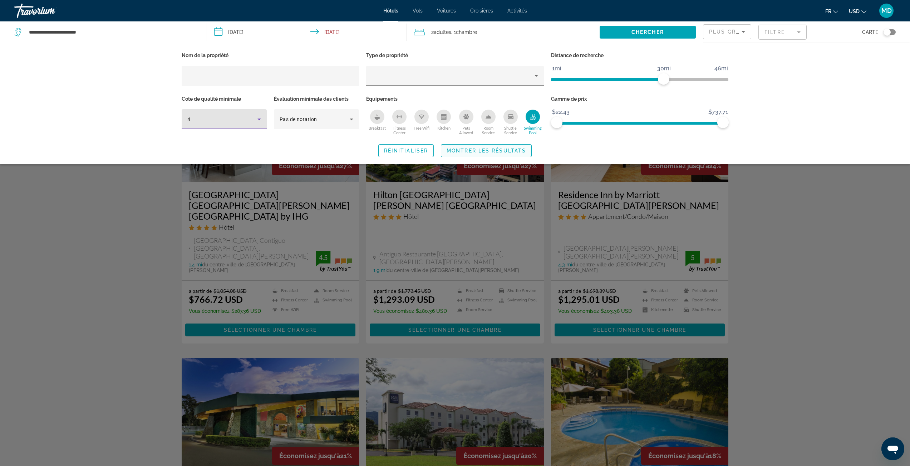
click at [481, 147] on span "Search widget" at bounding box center [486, 150] width 90 height 17
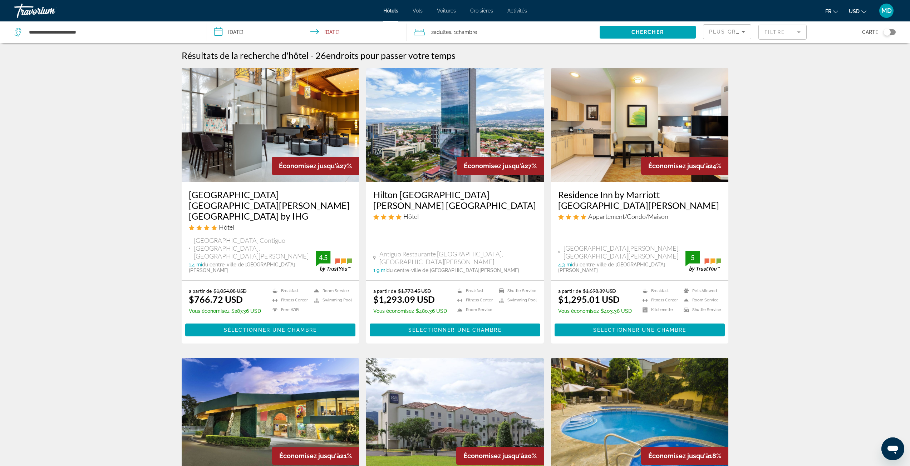
click at [739, 33] on icon "Sort by" at bounding box center [743, 32] width 9 height 9
click at [723, 90] on span "Prix le plus bas" at bounding box center [725, 93] width 33 height 6
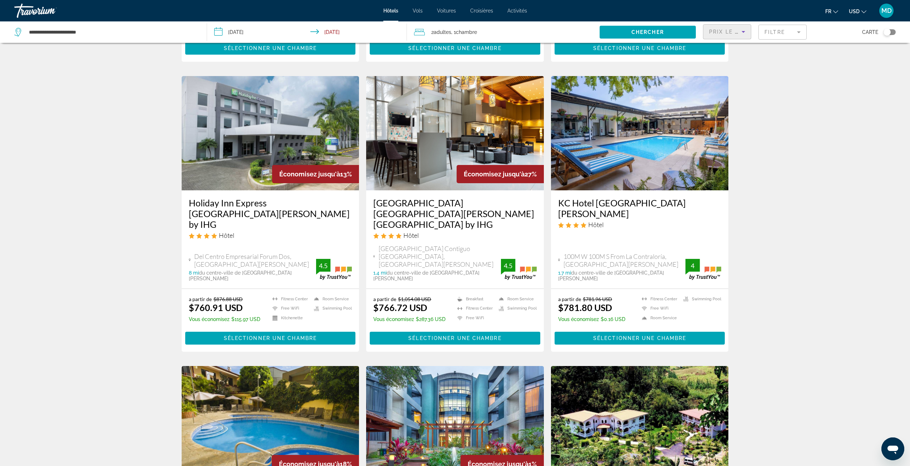
scroll to position [536, 0]
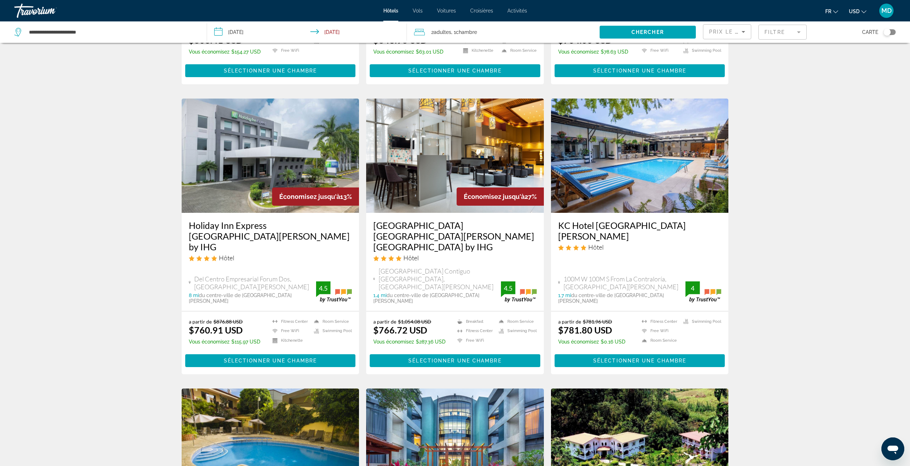
click at [424, 213] on div "Crowne Plaza San Jose La Sabana by IHG Hôtel Sabana Norte Contiguo Al Parque, S…" at bounding box center [455, 262] width 178 height 98
click at [434, 220] on h3 "Crowne Plaza San Jose La Sabana by IHG" at bounding box center [454, 236] width 163 height 32
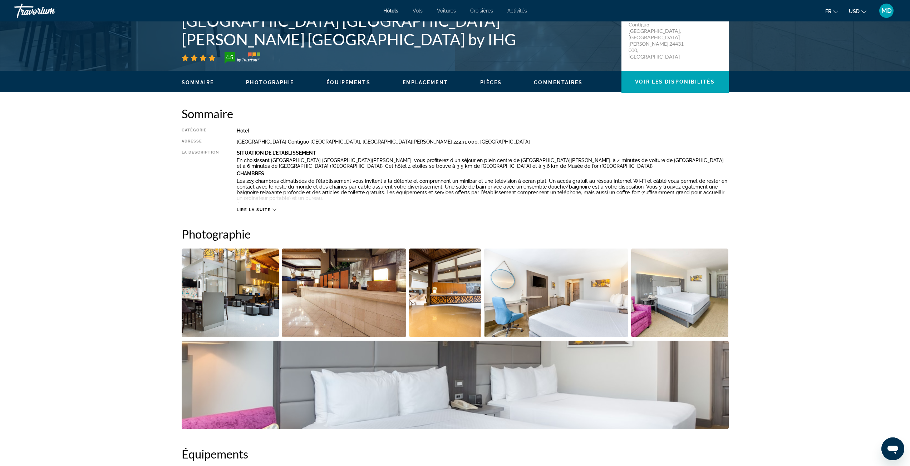
scroll to position [143, 0]
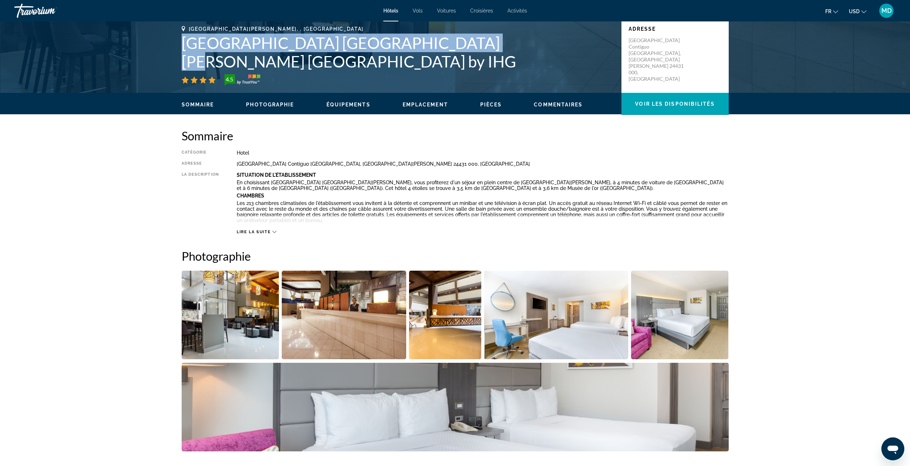
drag, startPoint x: 177, startPoint y: 60, endPoint x: 457, endPoint y: 62, distance: 279.8
click at [457, 62] on div "San Jose, , Costa Rica Crowne Plaza San Jose La Sabana by IHG 4.5 Adresse Saban…" at bounding box center [454, 56] width 575 height 60
copy h1 "Crowne Plaza San Jose La Sabana by IHG"
